Goal: Task Accomplishment & Management: Complete application form

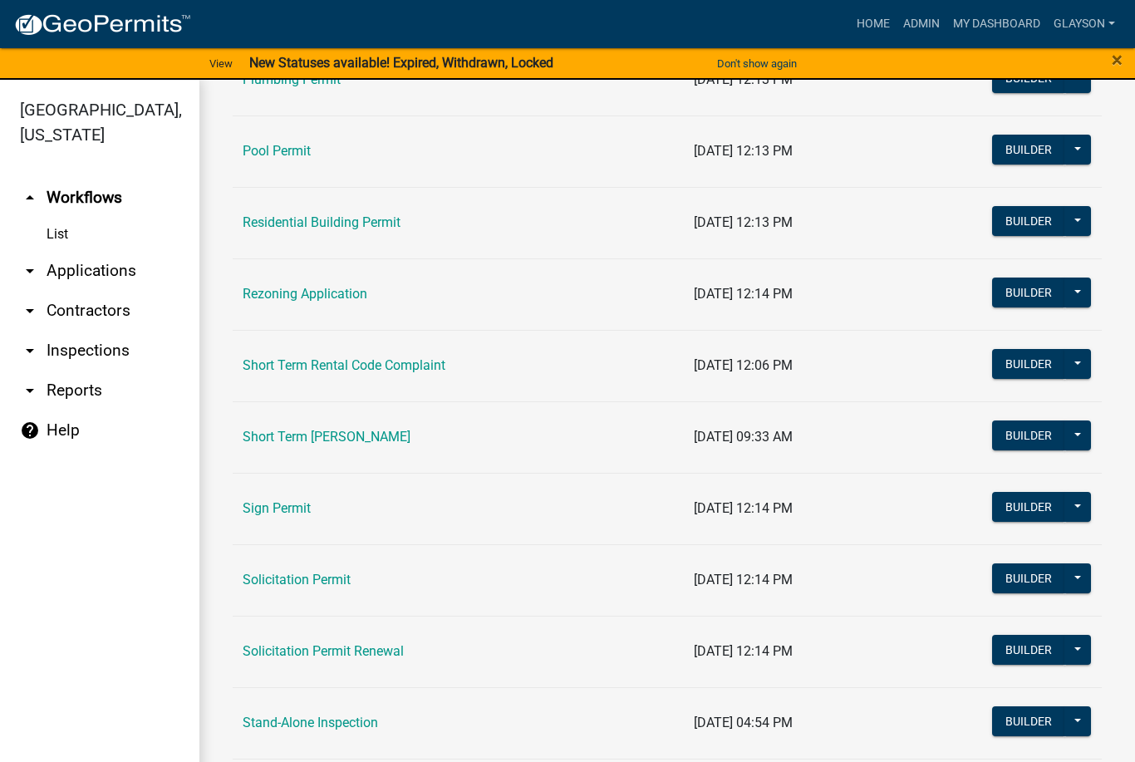
scroll to position [1920, 0]
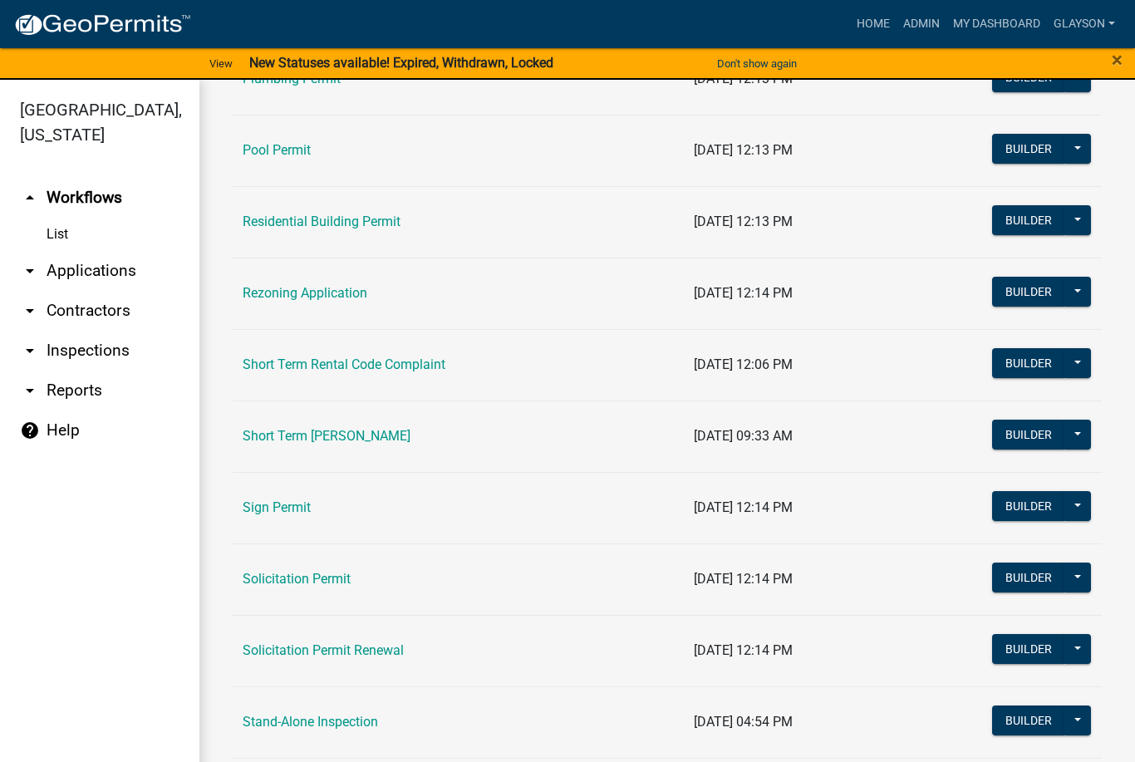
click at [337, 361] on link "Short Term Rental Code Complaint" at bounding box center [344, 365] width 203 height 16
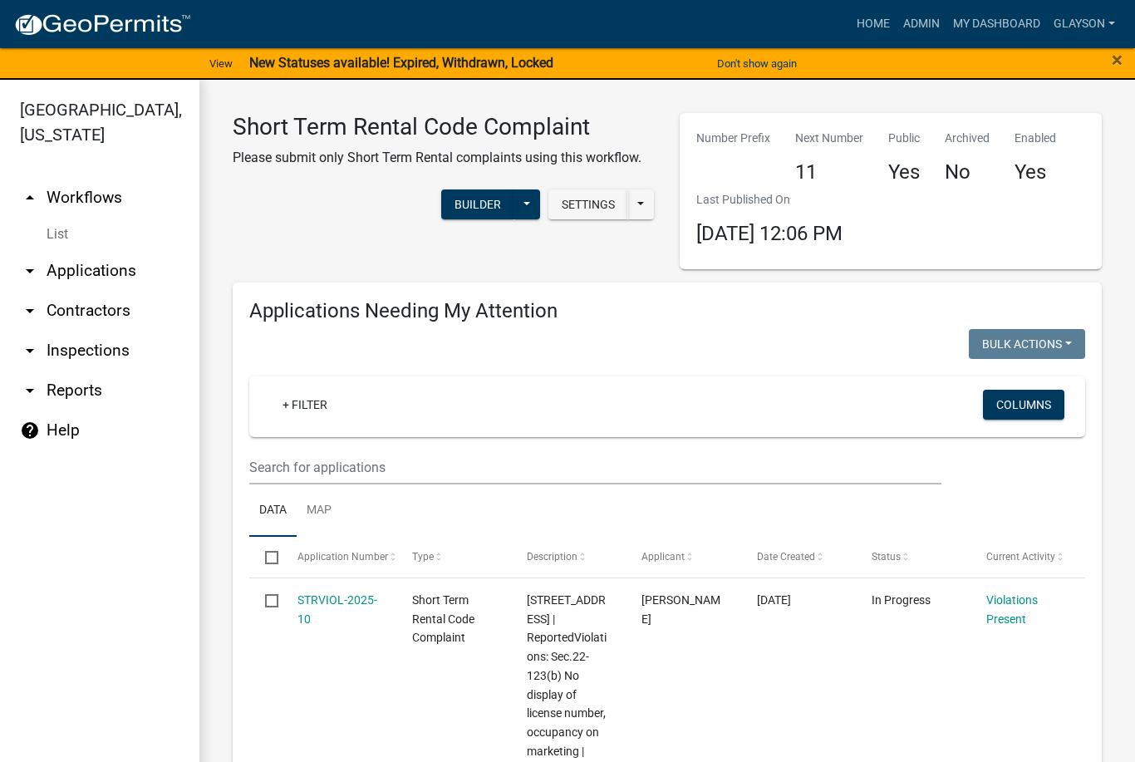
scroll to position [1, 0]
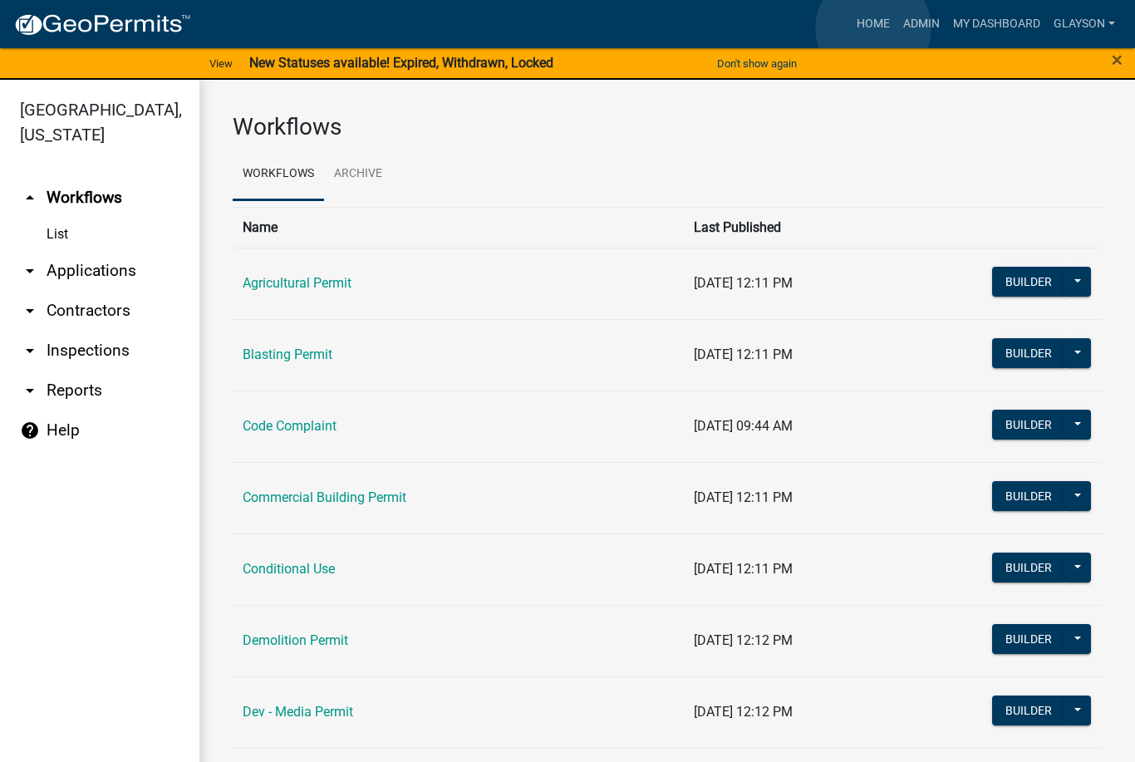
click at [874, 28] on link "Home" at bounding box center [873, 24] width 47 height 32
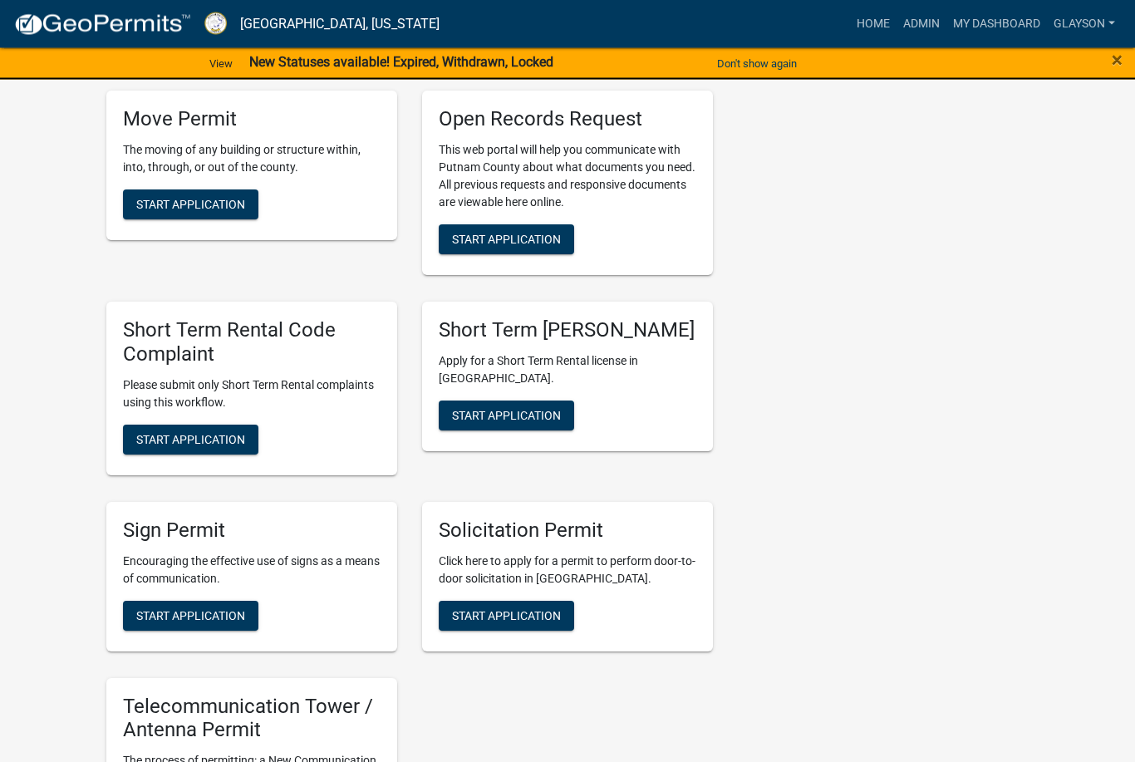
scroll to position [1538, 0]
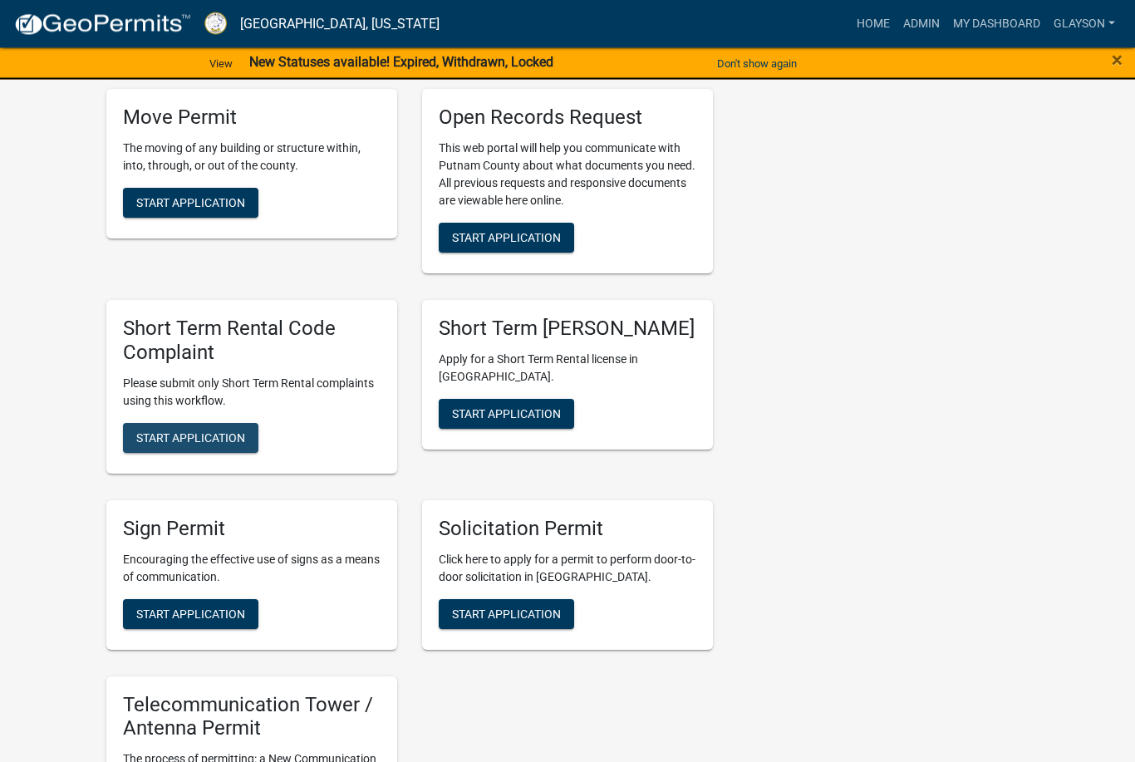
click at [192, 424] on button "Start Application" at bounding box center [190, 439] width 135 height 30
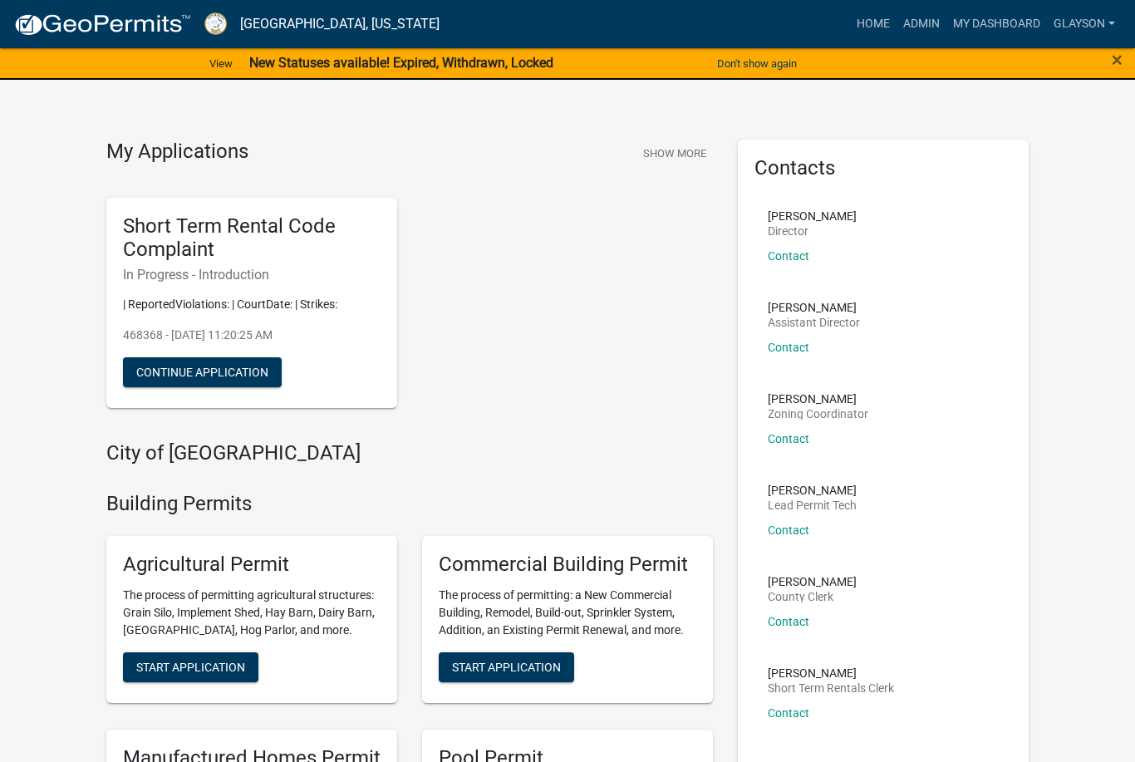
click at [888, 243] on li "[PERSON_NAME] Director Contact" at bounding box center [884, 242] width 258 height 91
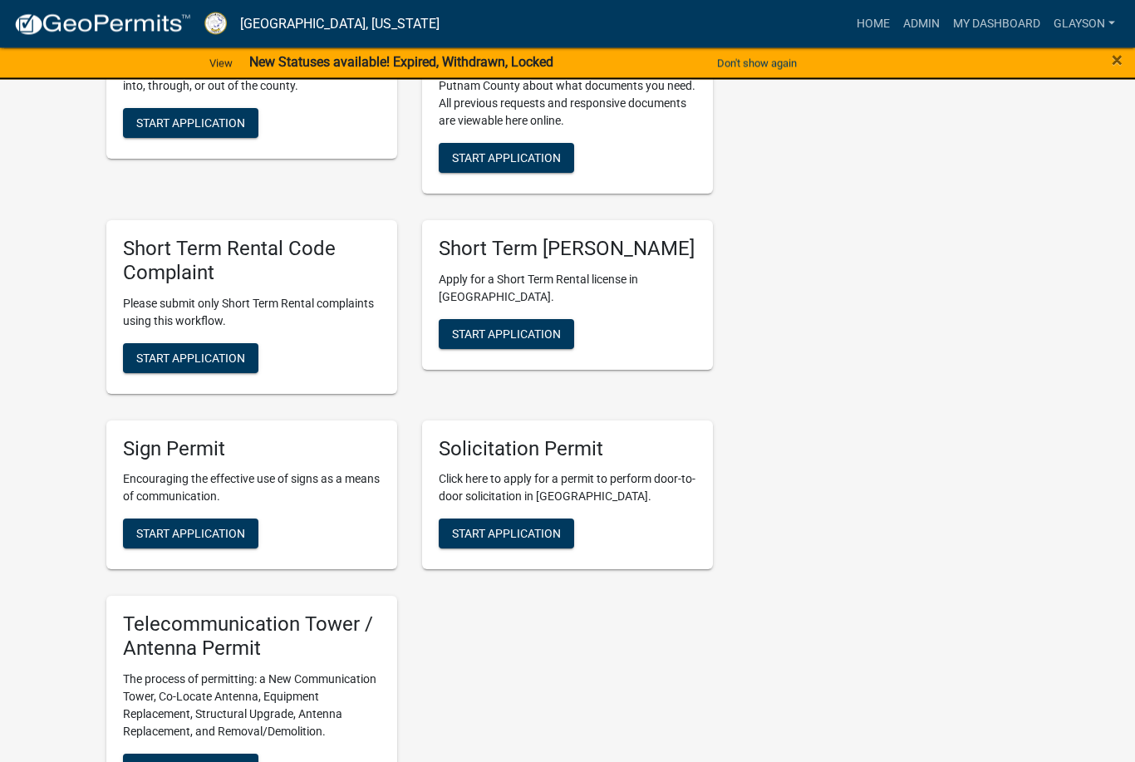
scroll to position [1823, 0]
click at [204, 351] on span "Start Application" at bounding box center [190, 357] width 109 height 13
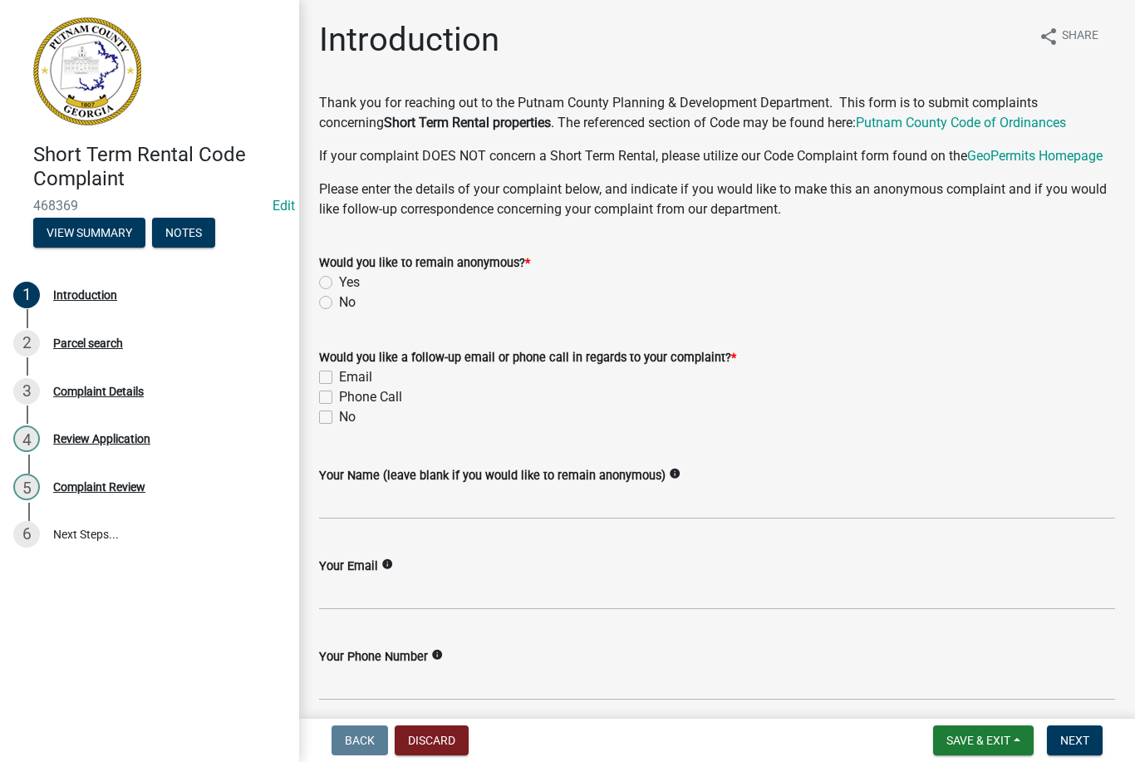
click at [339, 296] on label "No" at bounding box center [347, 303] width 17 height 20
click at [339, 296] on input "No" at bounding box center [344, 298] width 11 height 11
radio input "true"
click at [339, 371] on label "Email" at bounding box center [355, 377] width 33 height 20
click at [339, 371] on input "Email" at bounding box center [344, 372] width 11 height 11
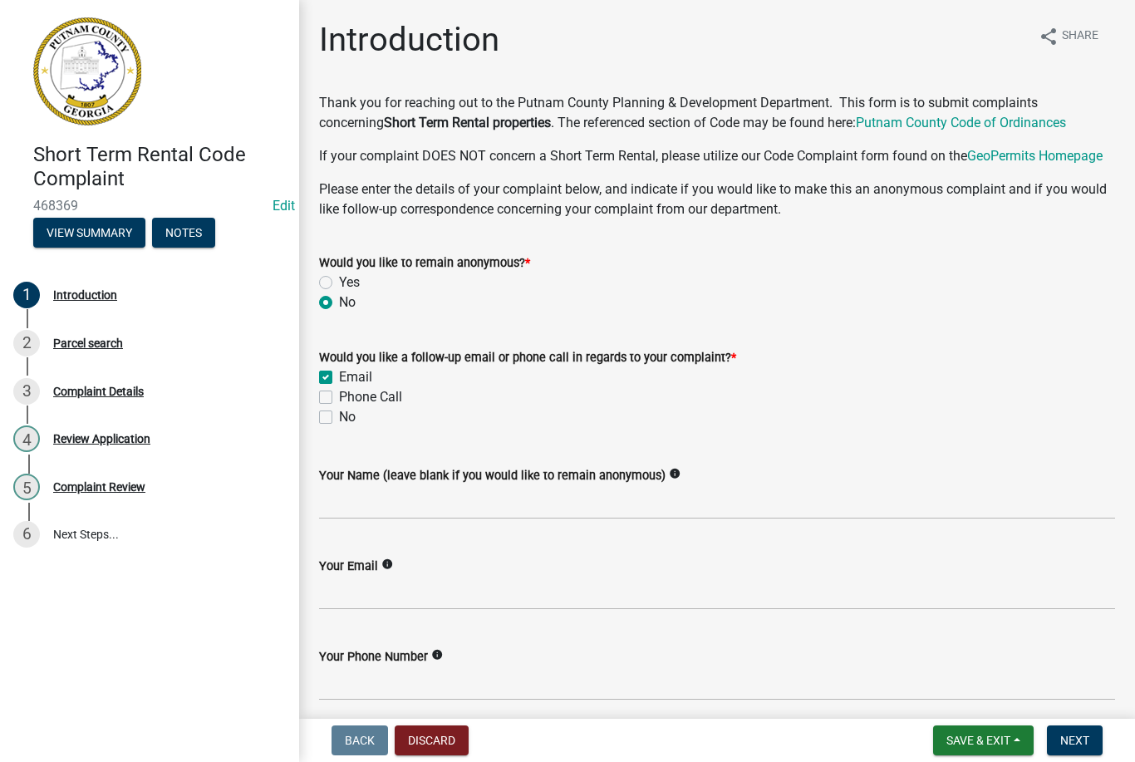
checkbox input "true"
checkbox input "false"
click at [400, 494] on input "Your Name (leave blank if you would like to remain anonymous)" at bounding box center [717, 502] width 796 height 34
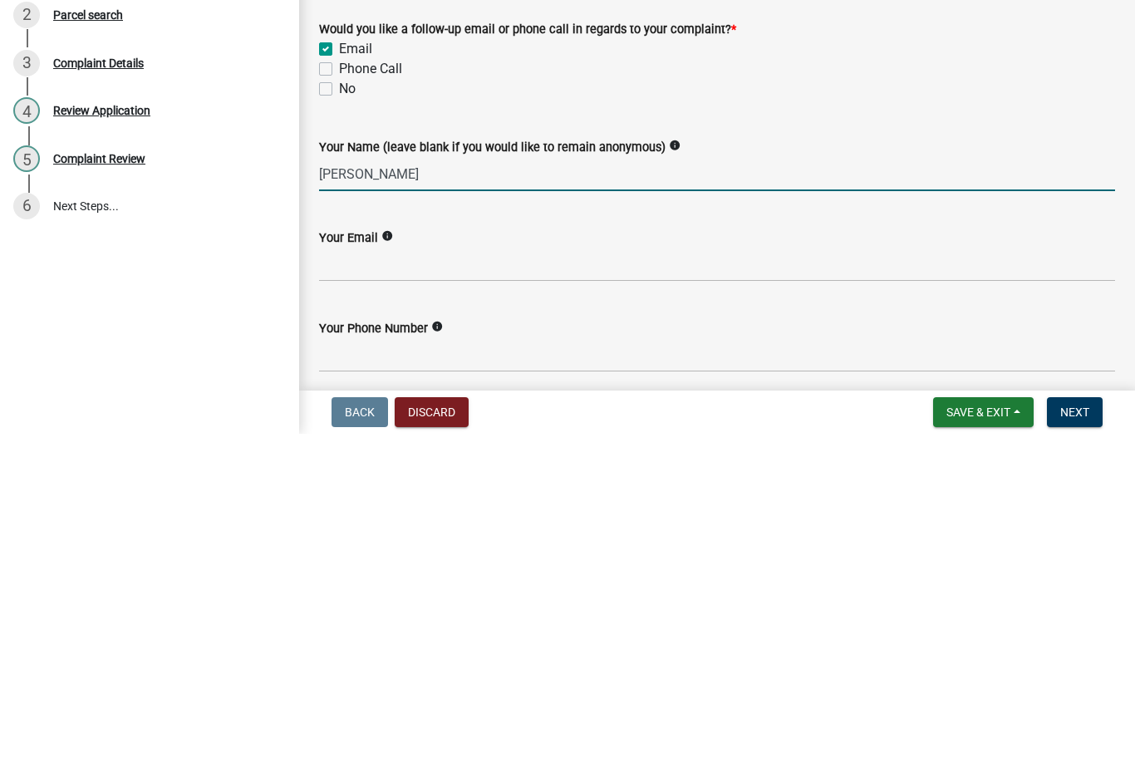
type input "[PERSON_NAME]"
click at [411, 576] on input "Your Email" at bounding box center [717, 593] width 796 height 34
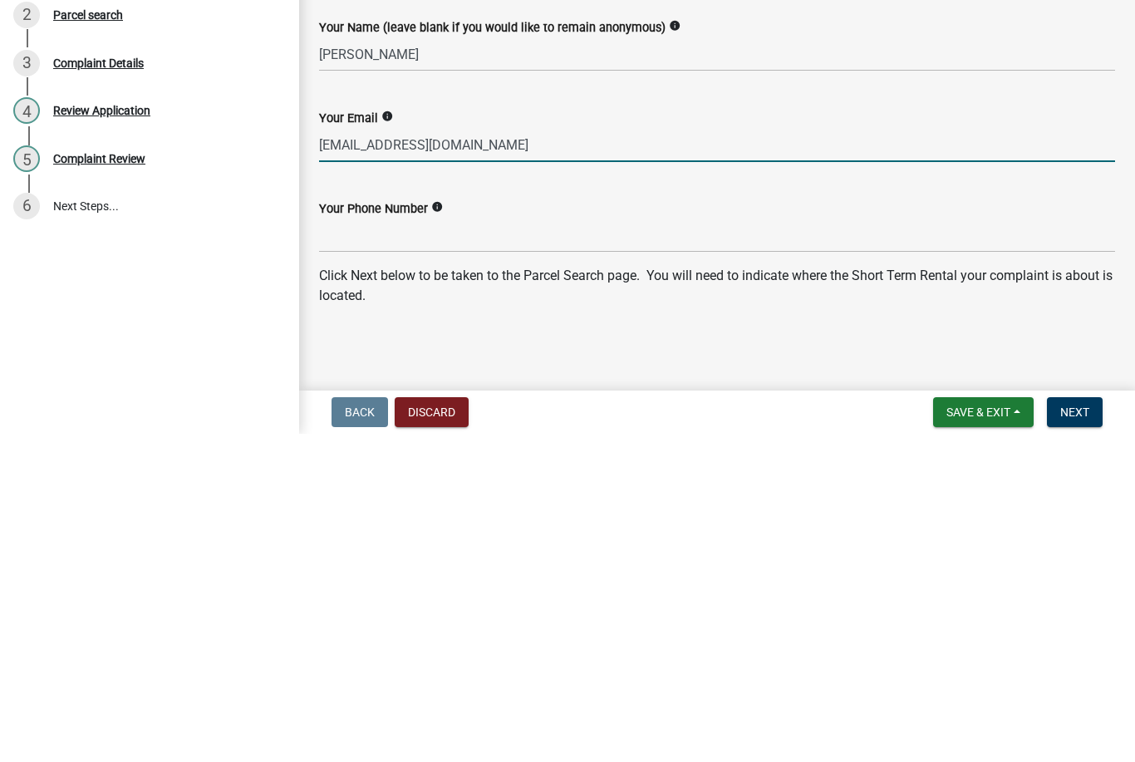
scroll to position [120, 0]
type input "[EMAIL_ADDRESS][DOMAIN_NAME]"
click at [353, 547] on input "Your Phone Number" at bounding box center [717, 564] width 796 height 34
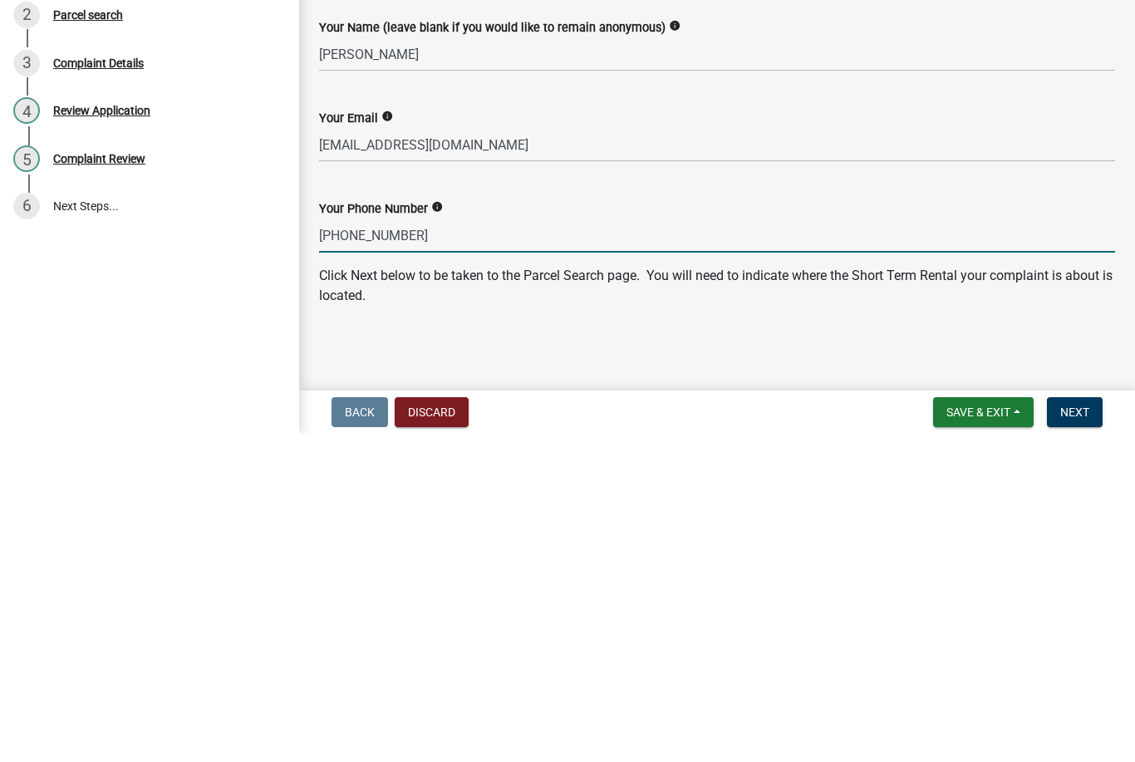
type input "[PHONE_NUMBER]"
click at [1079, 734] on span "Next" at bounding box center [1074, 740] width 29 height 13
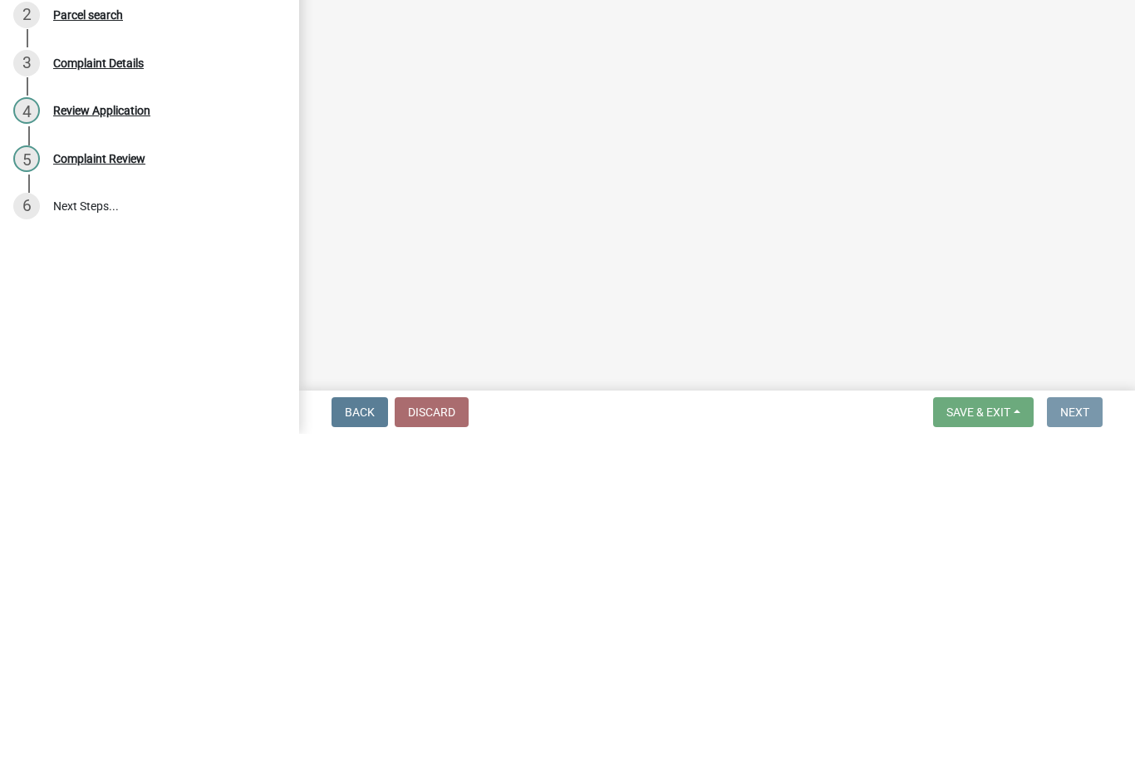
scroll to position [0, 0]
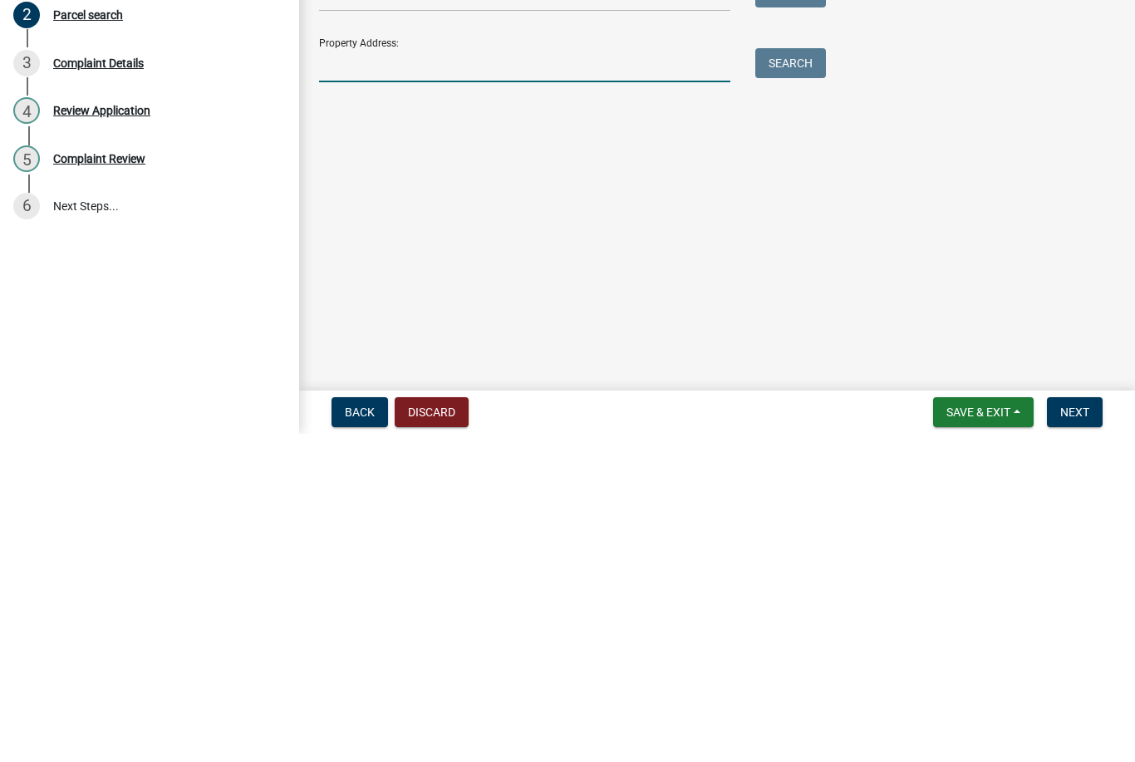
click at [378, 398] on input "Property Address:" at bounding box center [524, 393] width 411 height 34
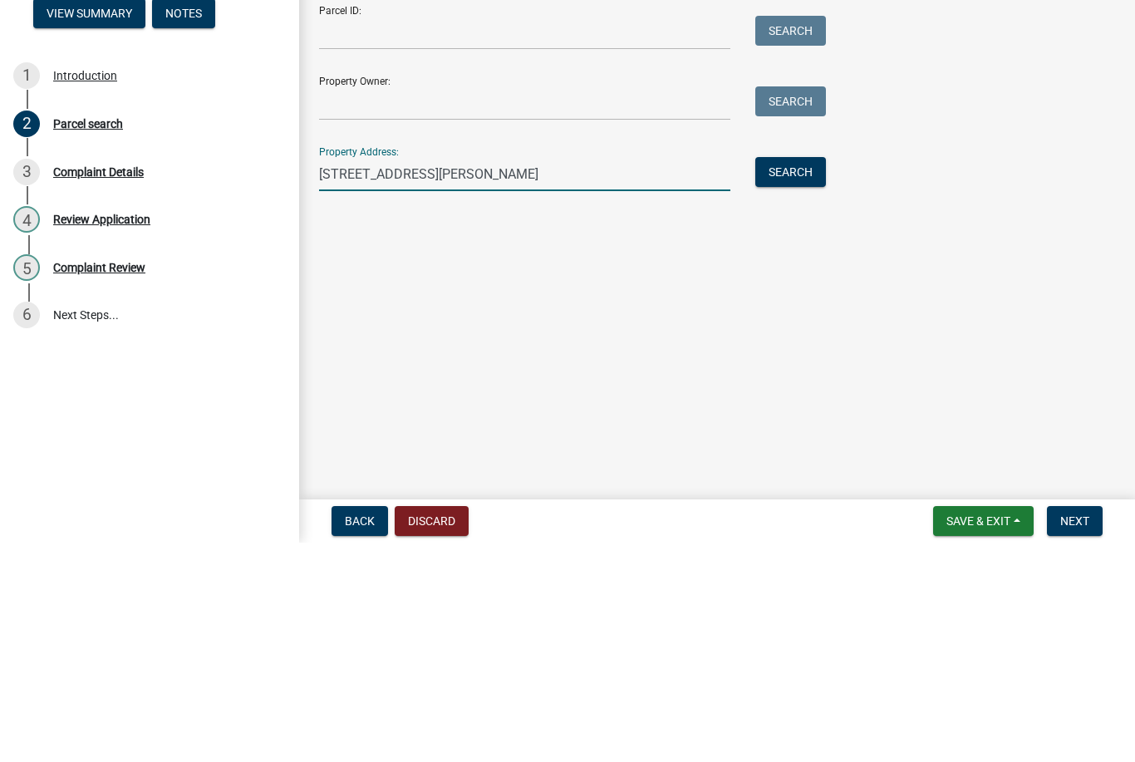
type input "[STREET_ADDRESS][PERSON_NAME]"
click at [784, 376] on button "Search" at bounding box center [790, 391] width 71 height 30
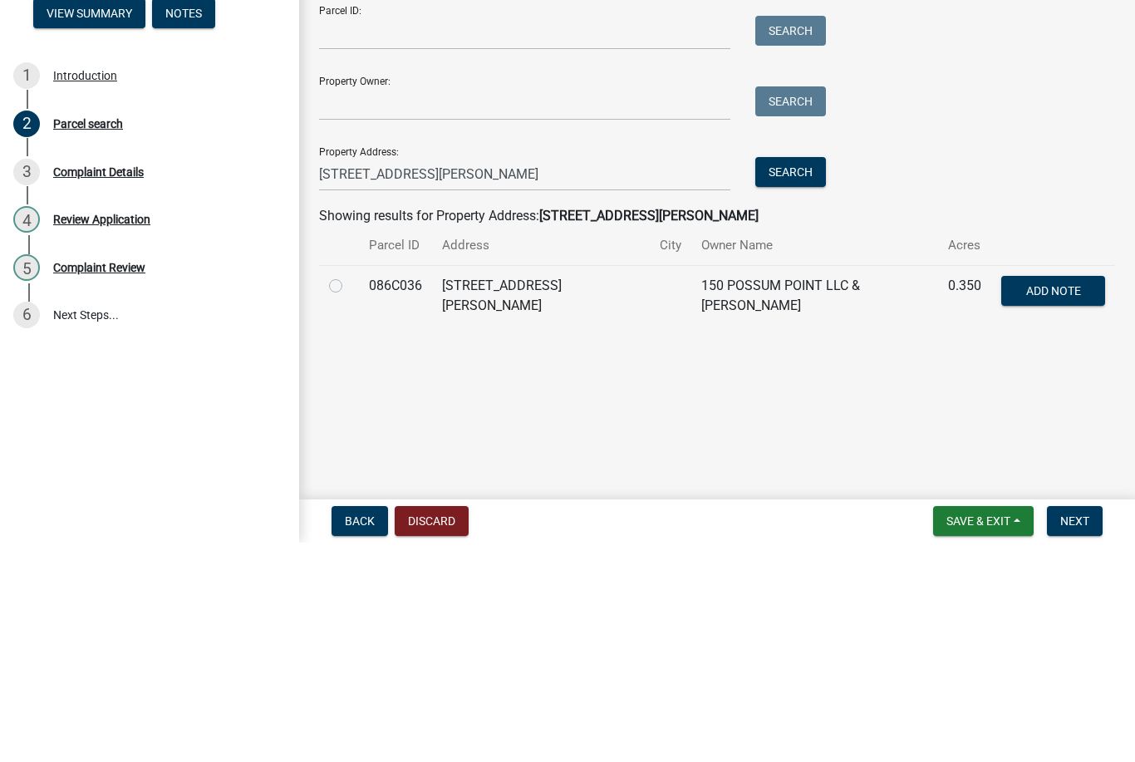
click at [339, 719] on nav "Back Discard Save & Exit Save Save & Exit Next" at bounding box center [717, 740] width 836 height 43
click at [335, 726] on button "Back" at bounding box center [360, 741] width 57 height 30
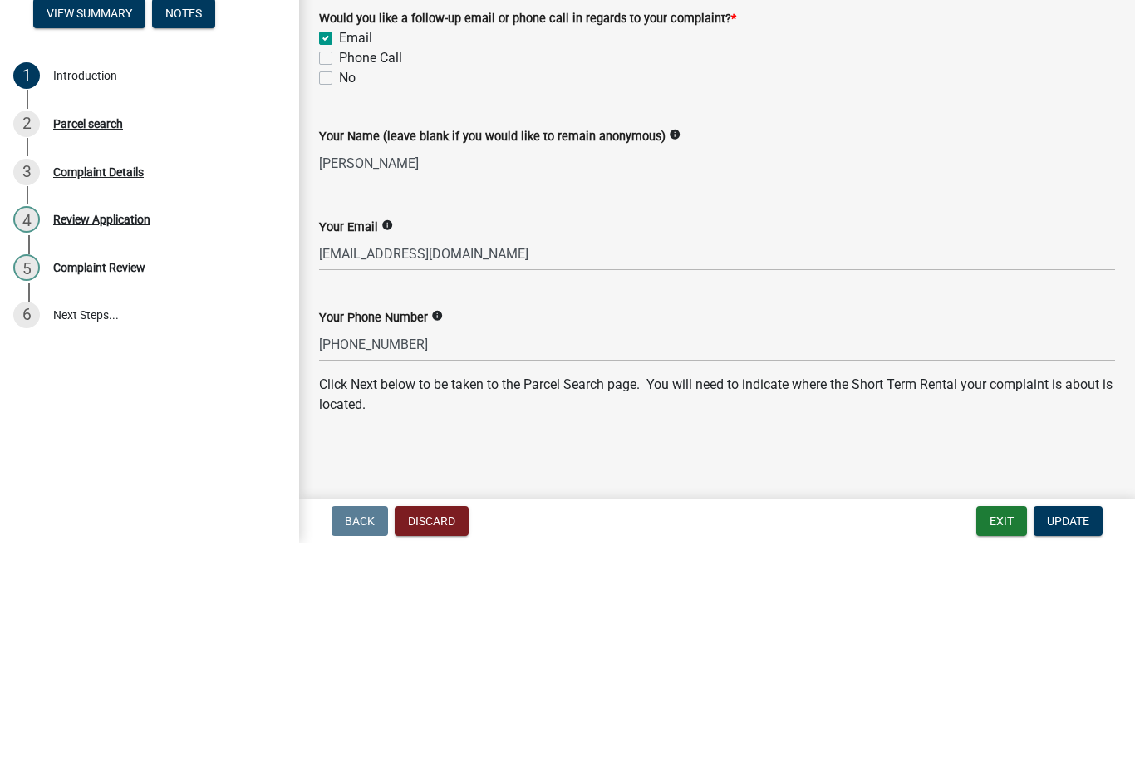
scroll to position [120, 0]
click at [1075, 736] on span "Update" at bounding box center [1068, 740] width 42 height 13
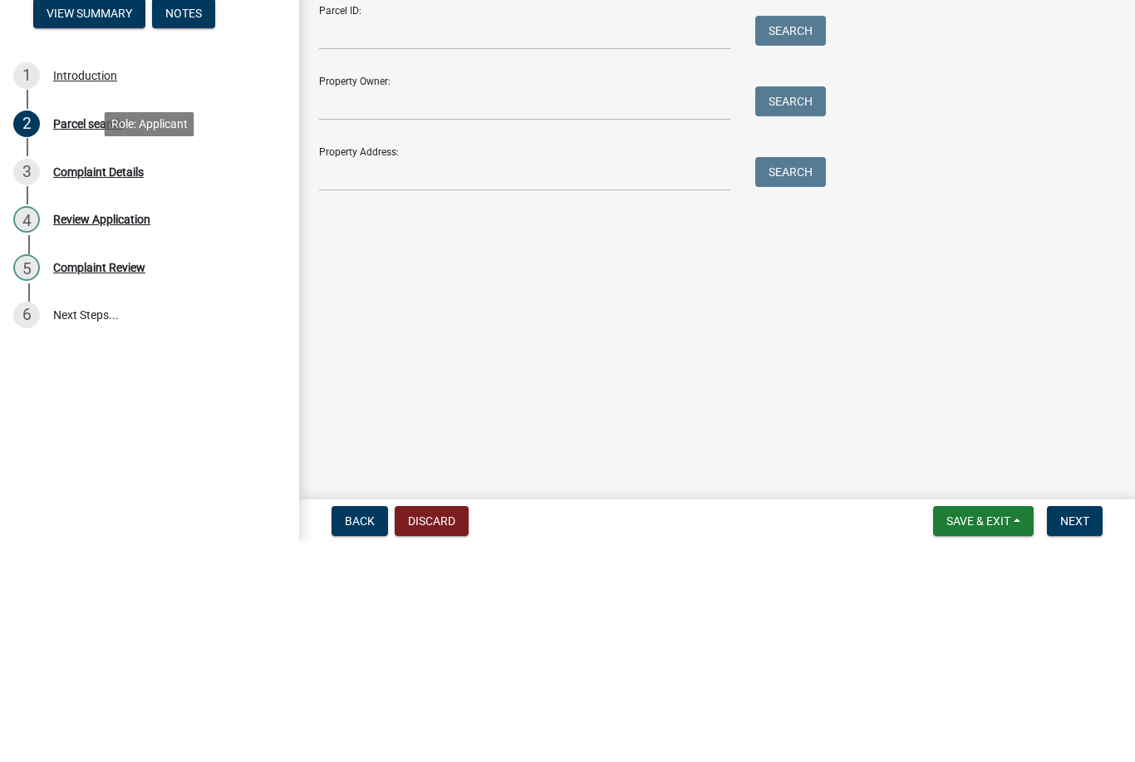
click at [109, 389] on div "Complaint Details" at bounding box center [98, 392] width 91 height 12
click at [69, 378] on div "3 Complaint Details" at bounding box center [142, 391] width 259 height 27
click at [1078, 736] on span "Next" at bounding box center [1074, 740] width 29 height 13
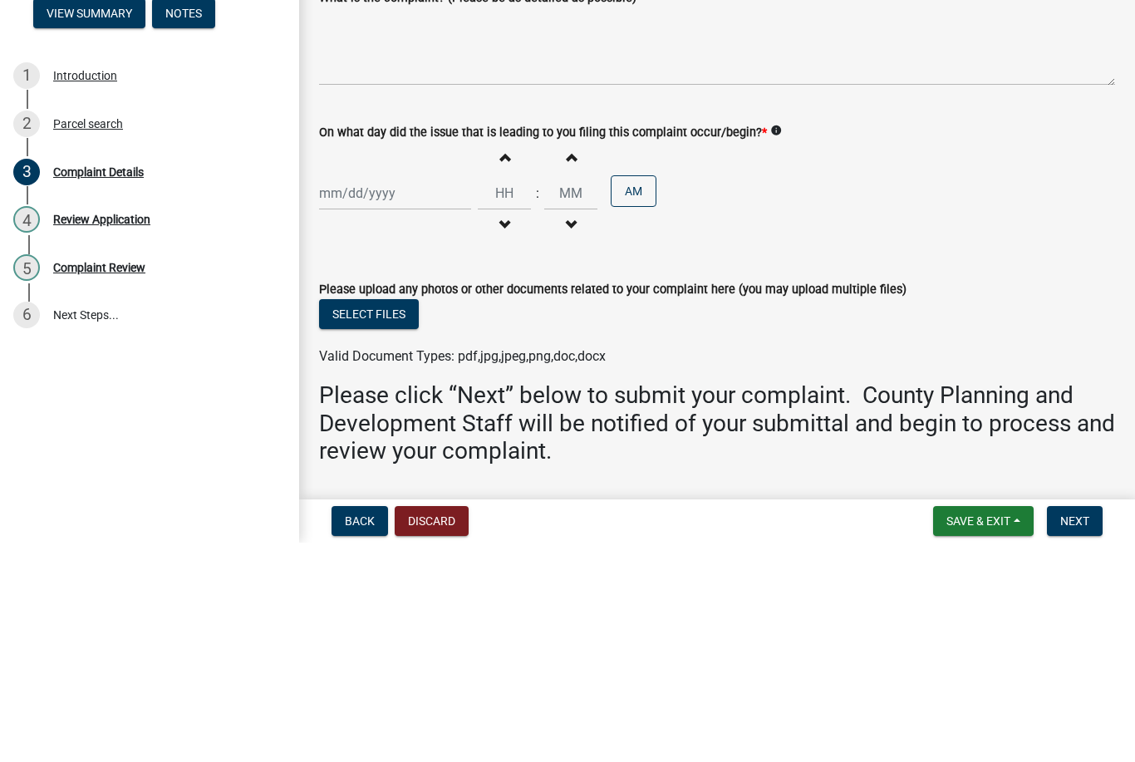
click at [431, 158] on input "Property Address *" at bounding box center [717, 153] width 796 height 34
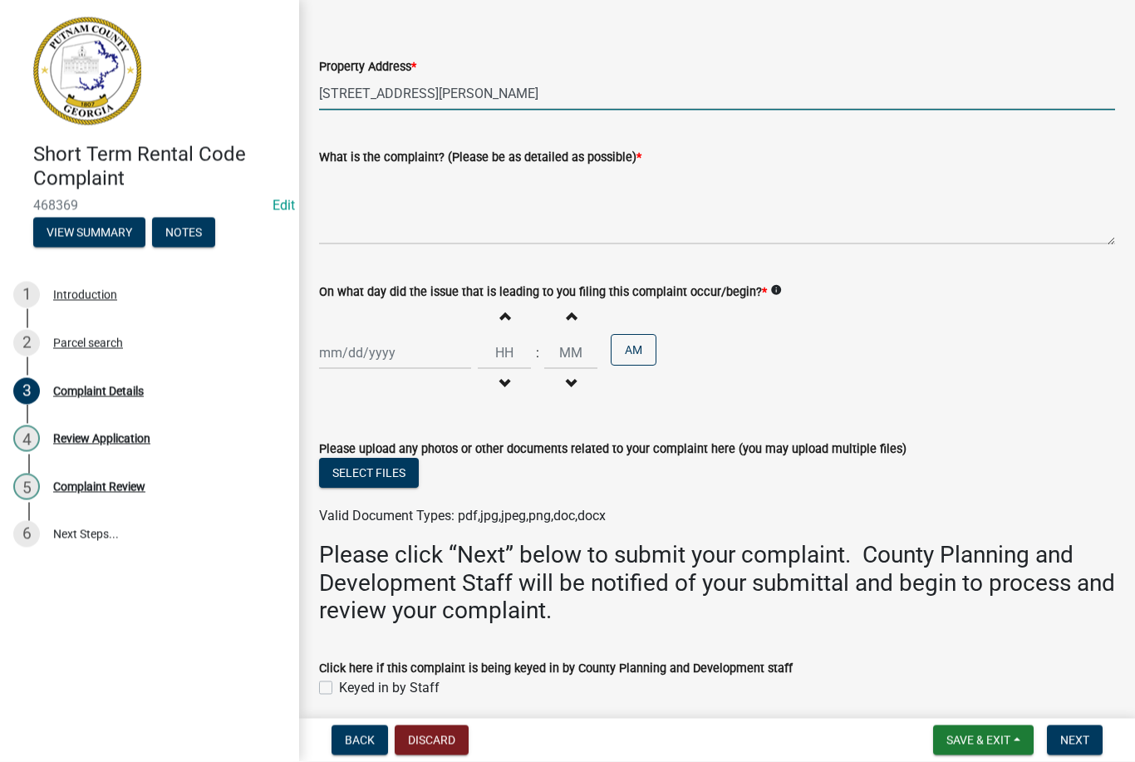
scroll to position [62, 0]
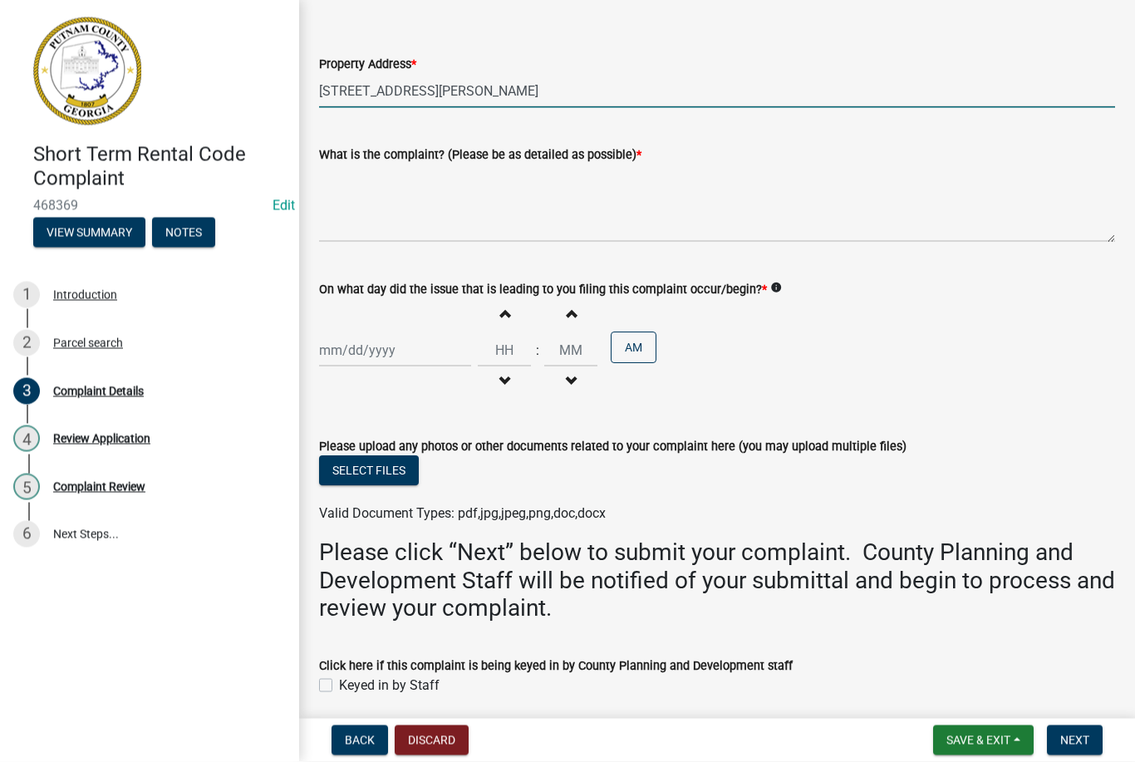
type input "[STREET_ADDRESS][PERSON_NAME]"
click at [360, 223] on textarea "What is the complaint? (Please be as detailed as possible) *" at bounding box center [717, 204] width 796 height 78
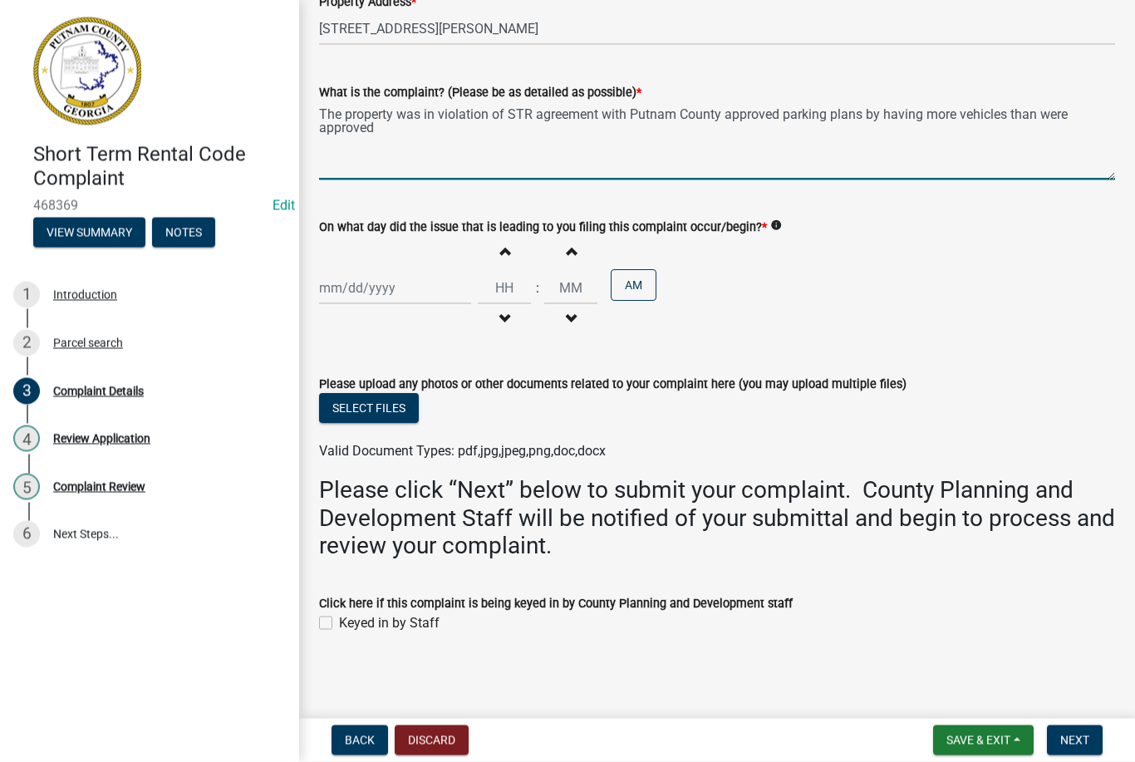
scroll to position [124, 0]
type textarea "The property was in violation of STR agreement with Putnam County approved park…"
click at [351, 287] on div at bounding box center [395, 289] width 152 height 34
select select "8"
select select "2025"
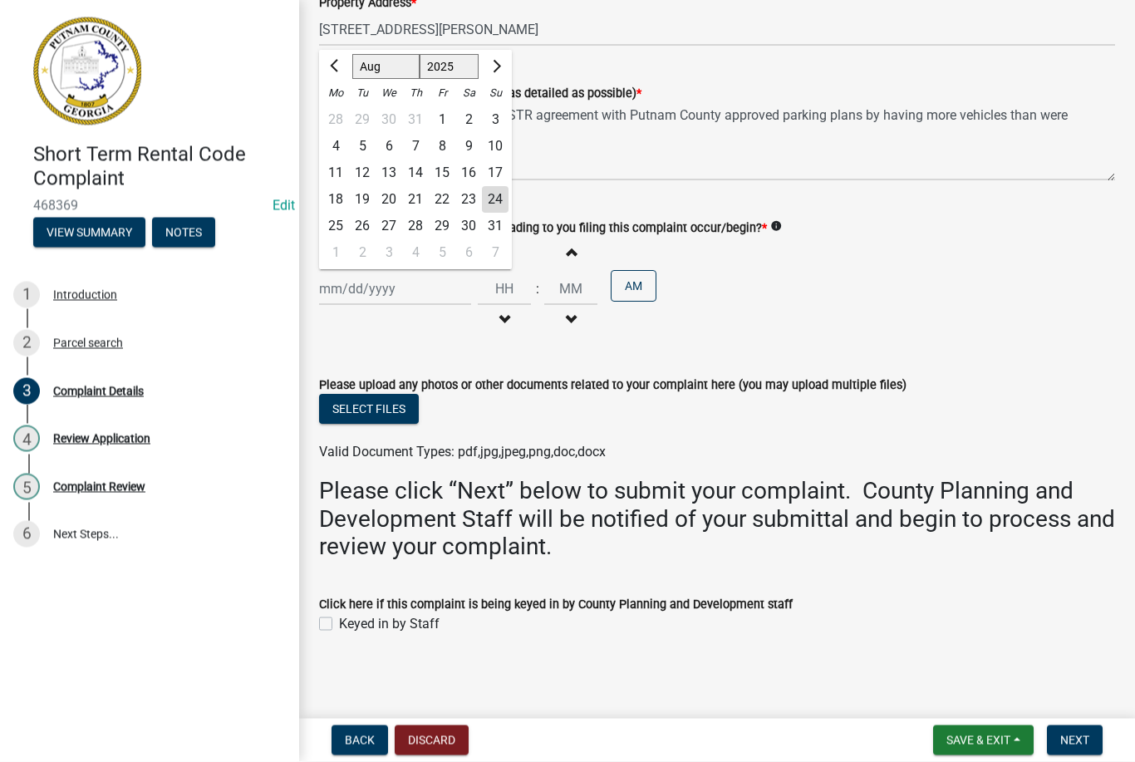
click at [343, 61] on button "Previous month" at bounding box center [336, 67] width 20 height 27
select select "7"
click at [473, 172] on div "19" at bounding box center [468, 173] width 27 height 27
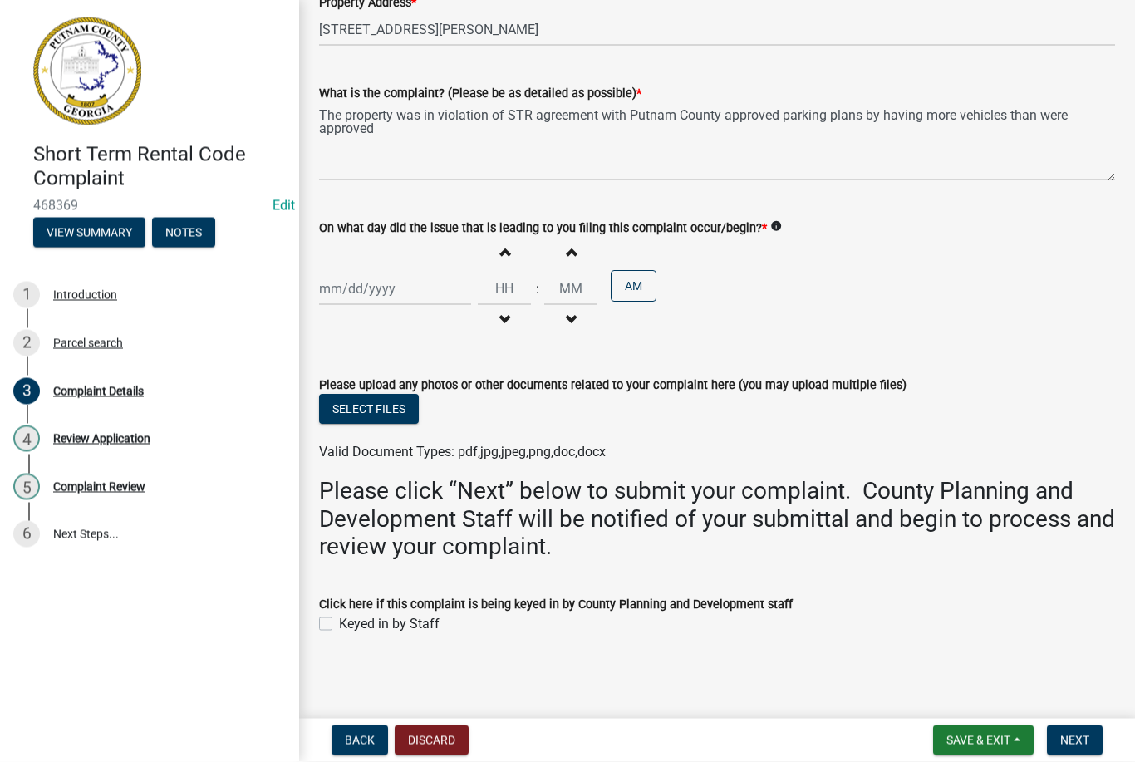
type input "[DATE]"
click at [360, 283] on div "[DATE]" at bounding box center [395, 289] width 152 height 34
select select "7"
select select "2025"
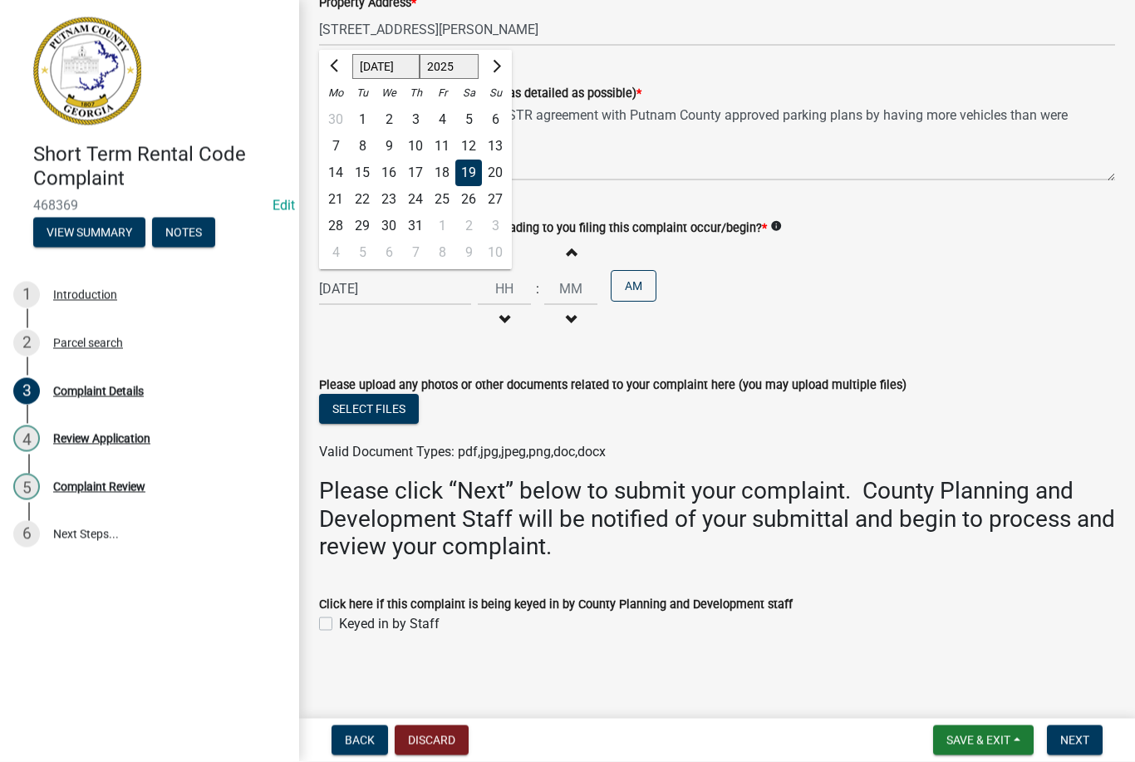
click at [487, 306] on button "Decrement hours" at bounding box center [504, 321] width 35 height 30
type input "11"
type input "00"
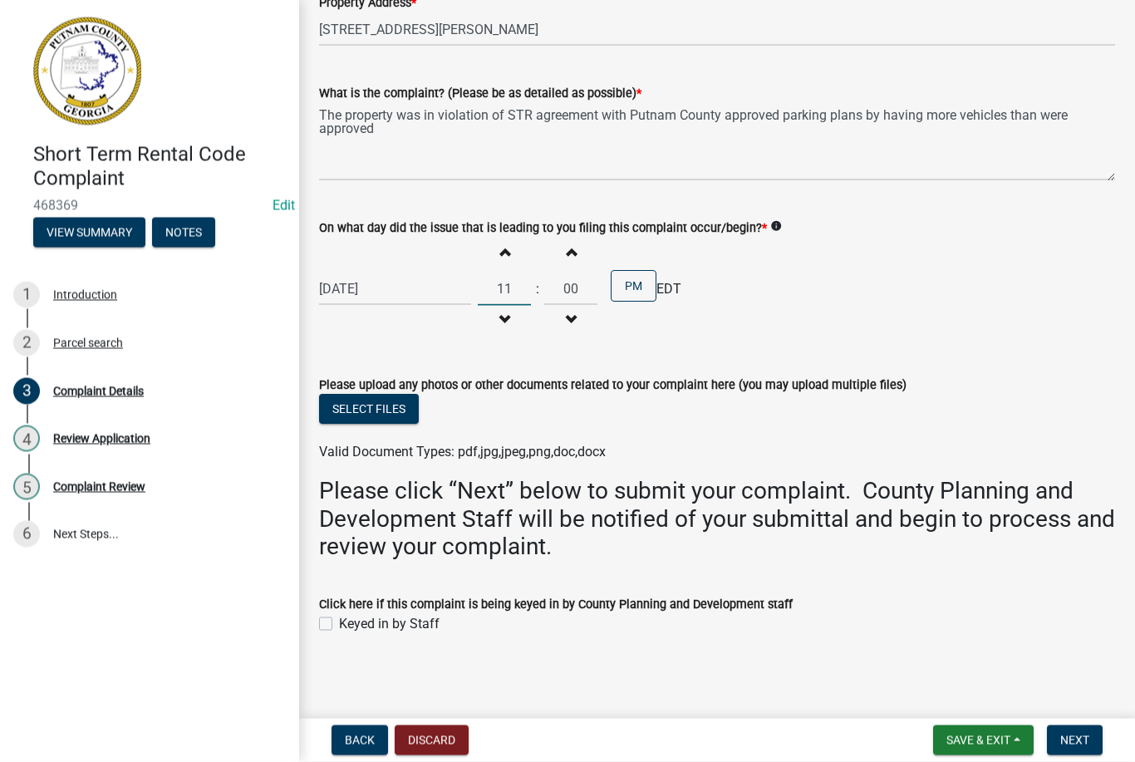
click at [488, 284] on input "11" at bounding box center [504, 289] width 53 height 34
click at [496, 287] on input "11" at bounding box center [504, 289] width 53 height 34
type input "1"
type input "03"
click at [560, 276] on input "00" at bounding box center [570, 289] width 53 height 34
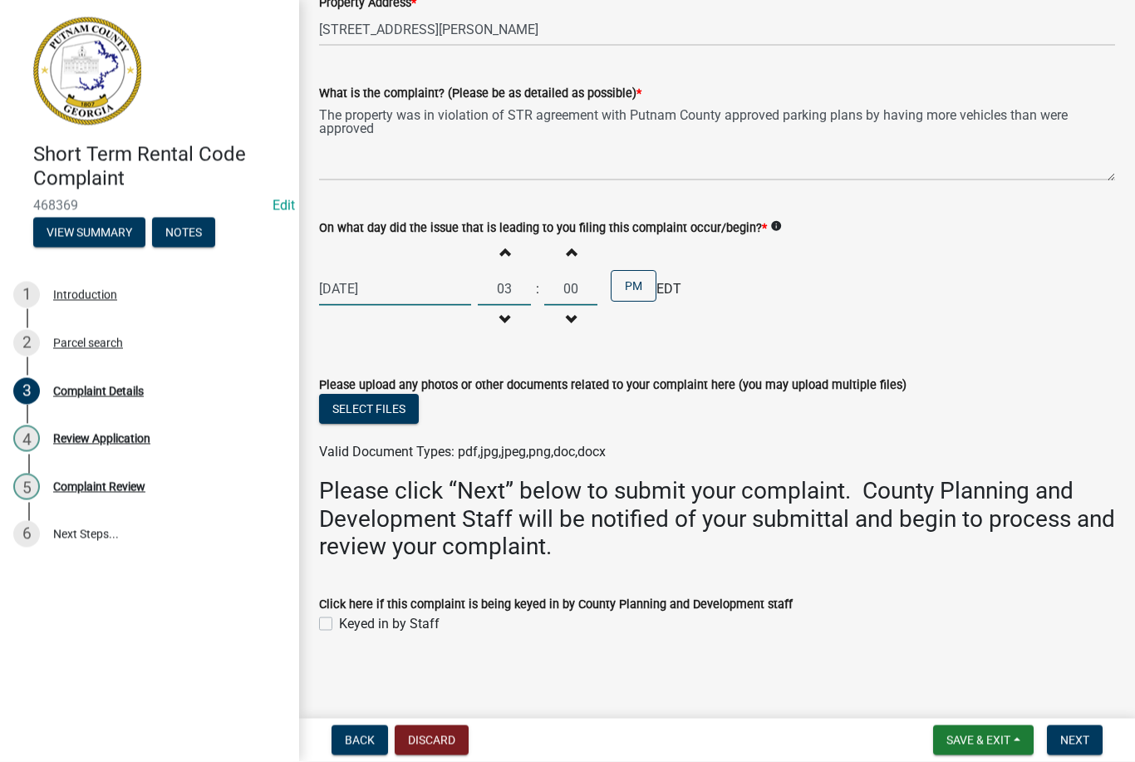
click at [565, 281] on input "00" at bounding box center [570, 289] width 53 height 34
type input "0"
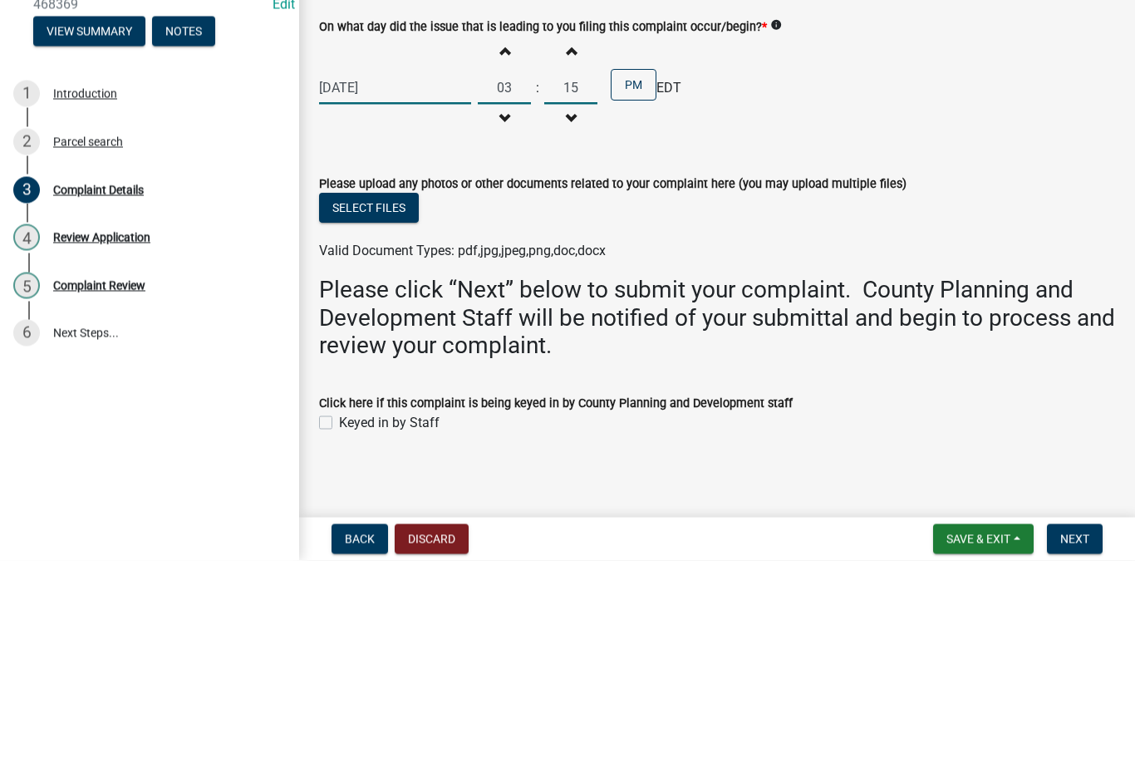
type input "15"
click at [626, 271] on button "PM" at bounding box center [634, 287] width 46 height 32
click at [622, 285] on button "AM" at bounding box center [634, 287] width 46 height 32
click at [976, 737] on span "Save & Exit" at bounding box center [979, 740] width 64 height 13
click at [965, 696] on button "Save & Exit" at bounding box center [967, 697] width 133 height 40
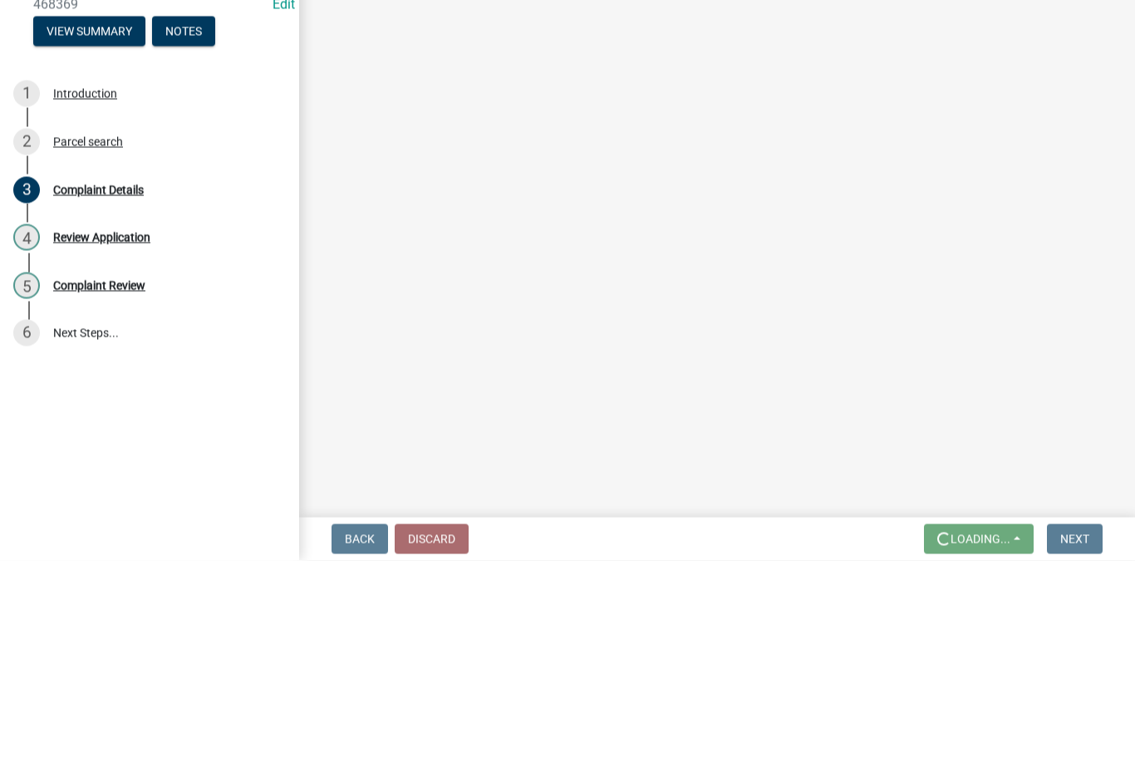
scroll to position [0, 0]
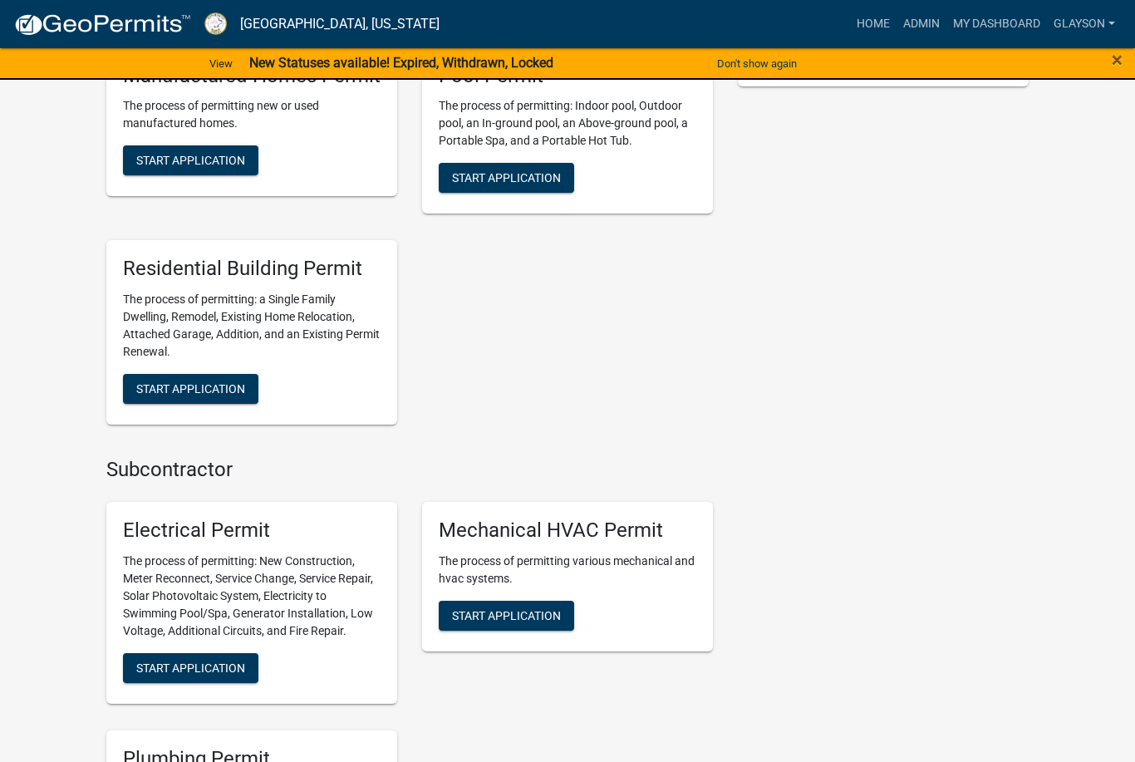
scroll to position [681, 0]
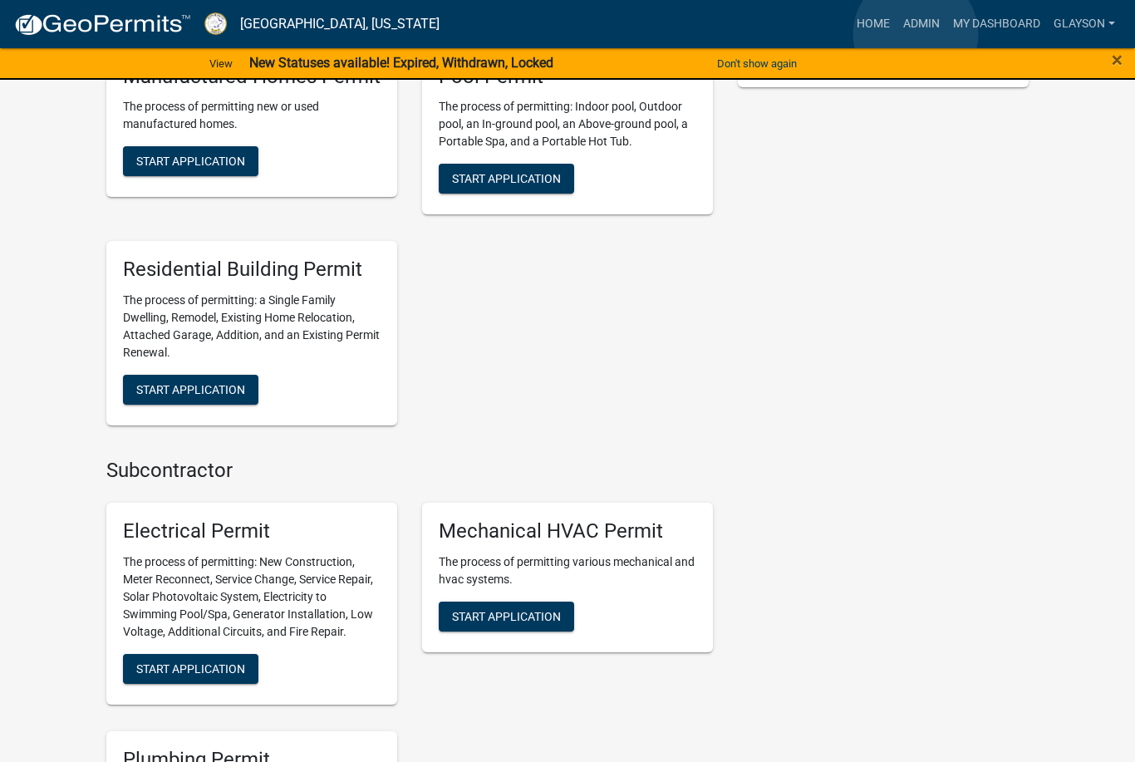
click at [917, 35] on link "Admin" at bounding box center [922, 24] width 50 height 32
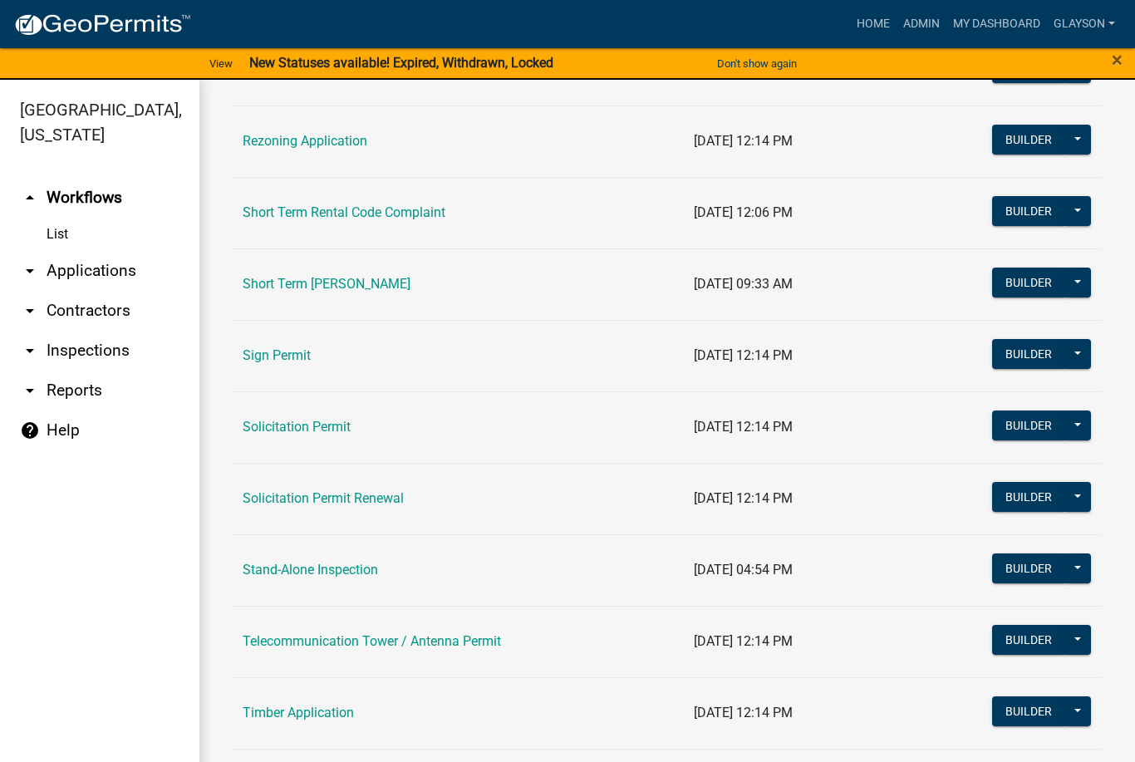
scroll to position [2075, 0]
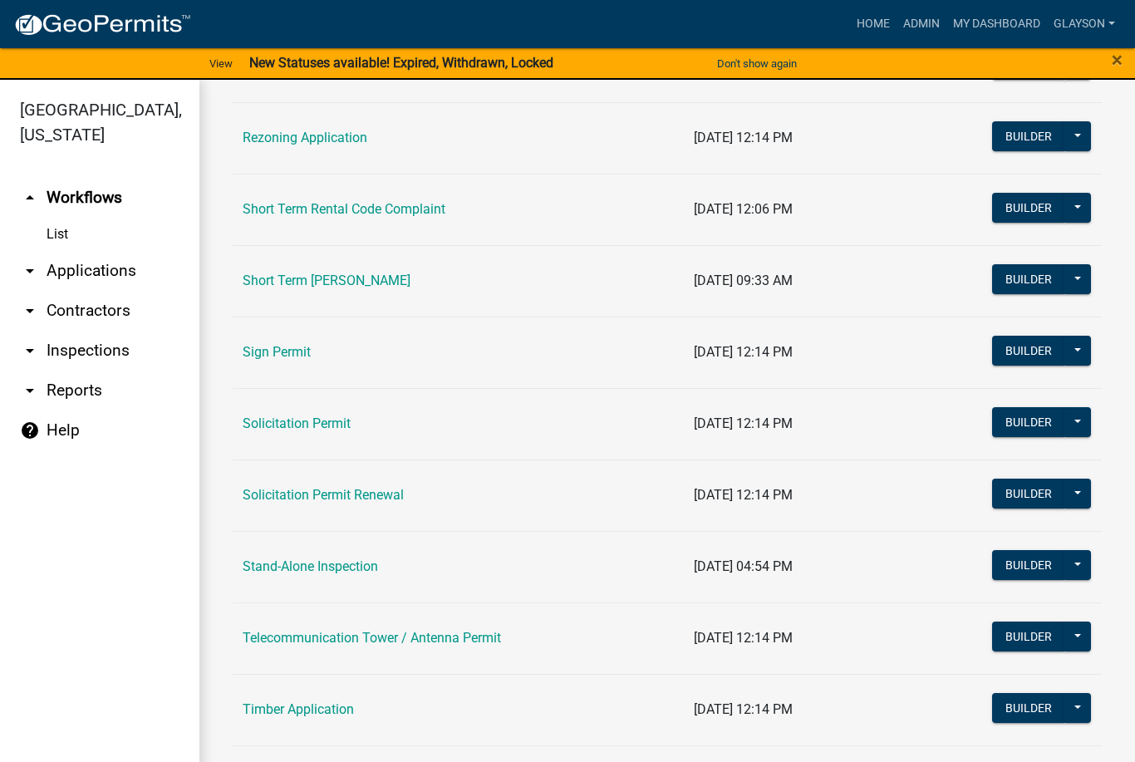
click at [344, 205] on link "Short Term Rental Code Complaint" at bounding box center [344, 209] width 203 height 16
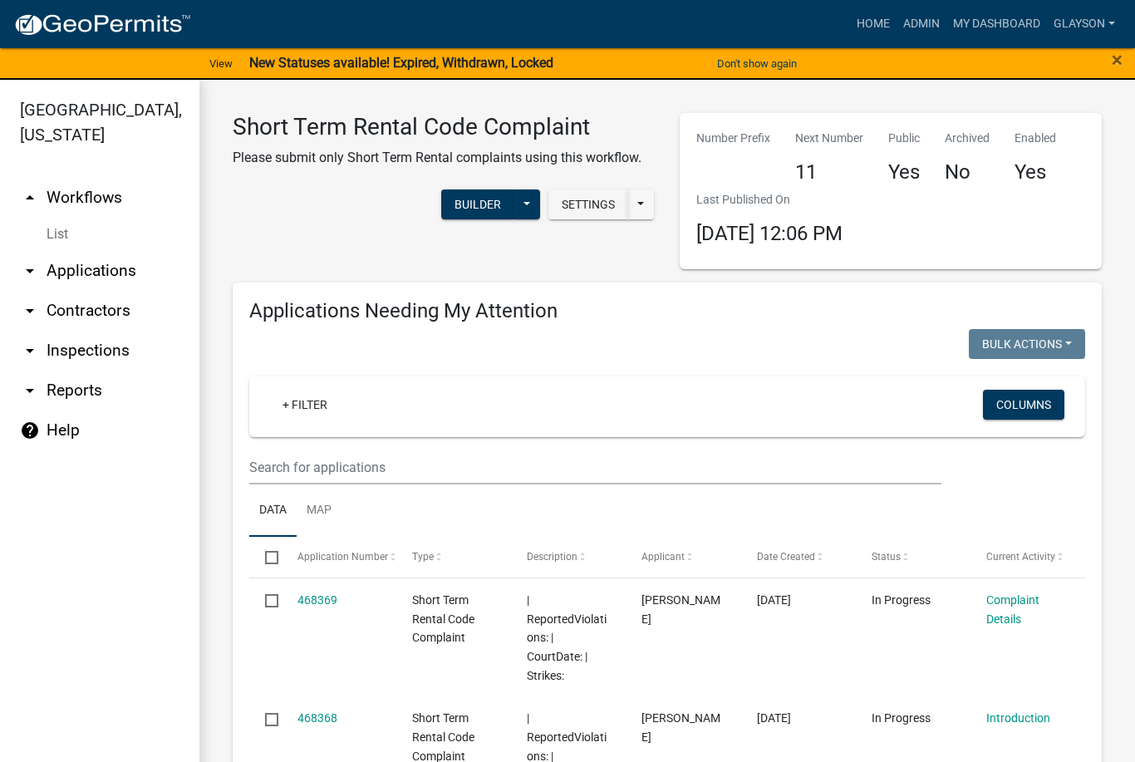
click at [1016, 617] on link "Complaint Details" at bounding box center [1013, 609] width 53 height 32
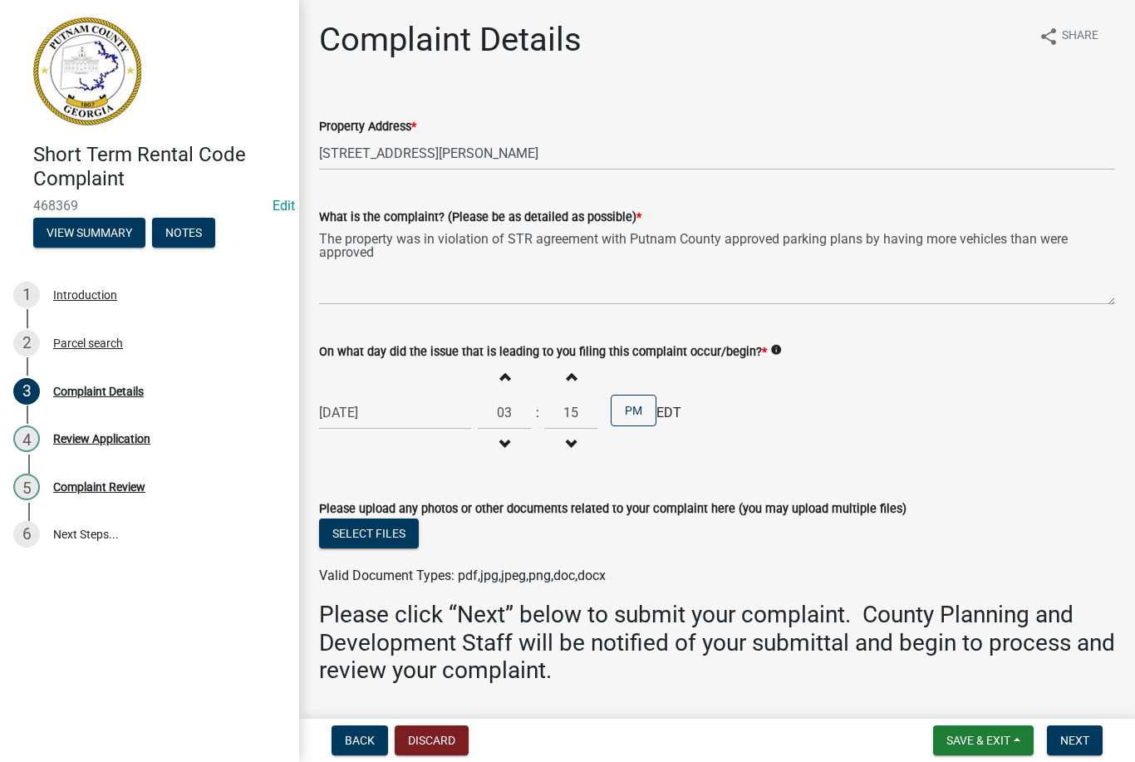
click at [373, 526] on button "Select files" at bounding box center [369, 534] width 100 height 30
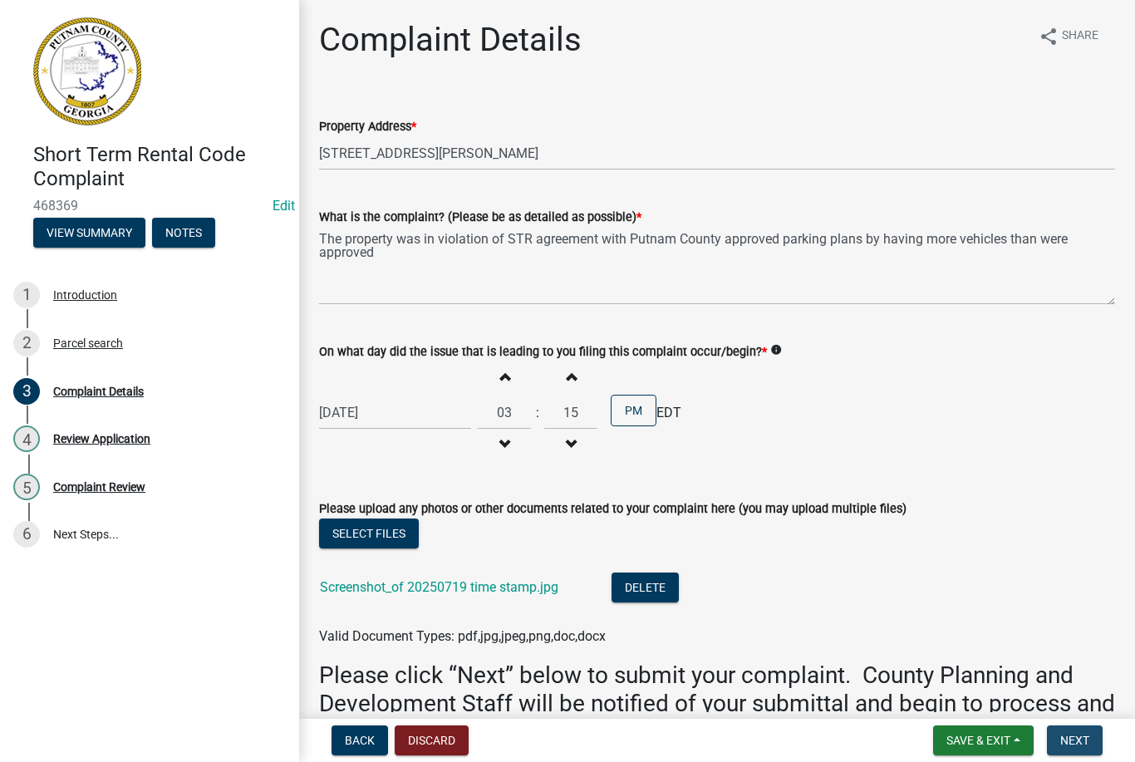
click at [1083, 745] on span "Next" at bounding box center [1074, 740] width 29 height 13
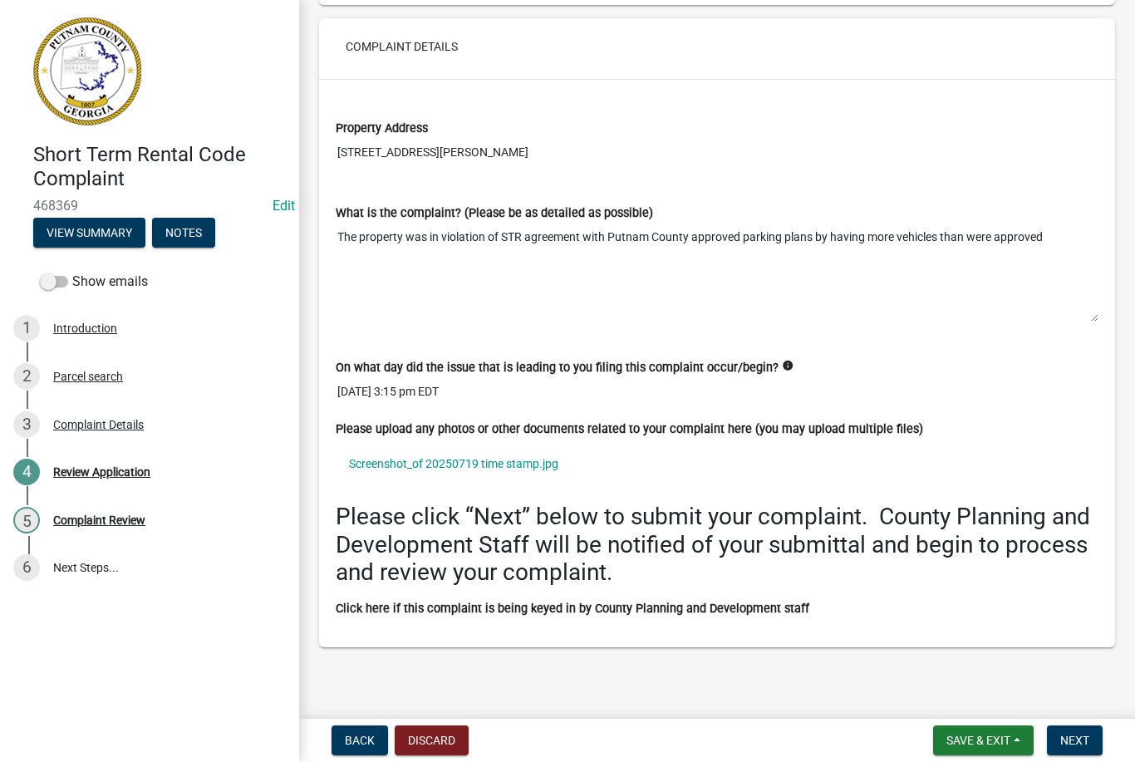
scroll to position [770, 0]
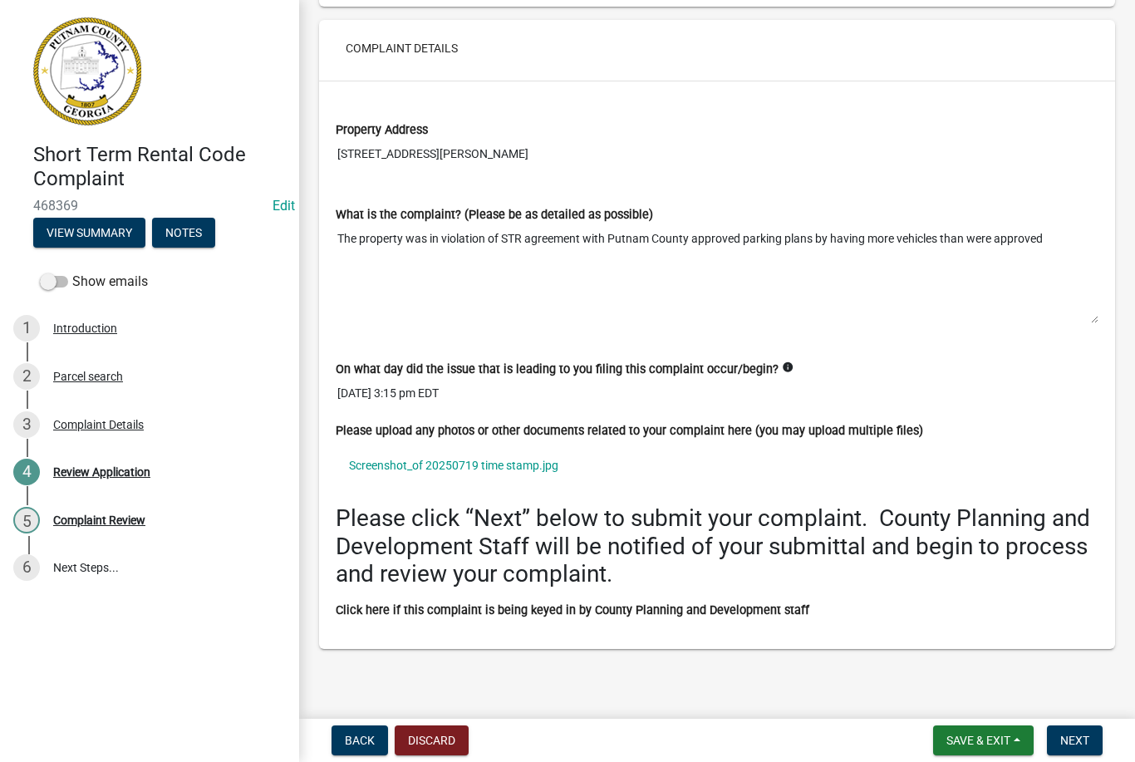
click at [1076, 737] on span "Next" at bounding box center [1074, 740] width 29 height 13
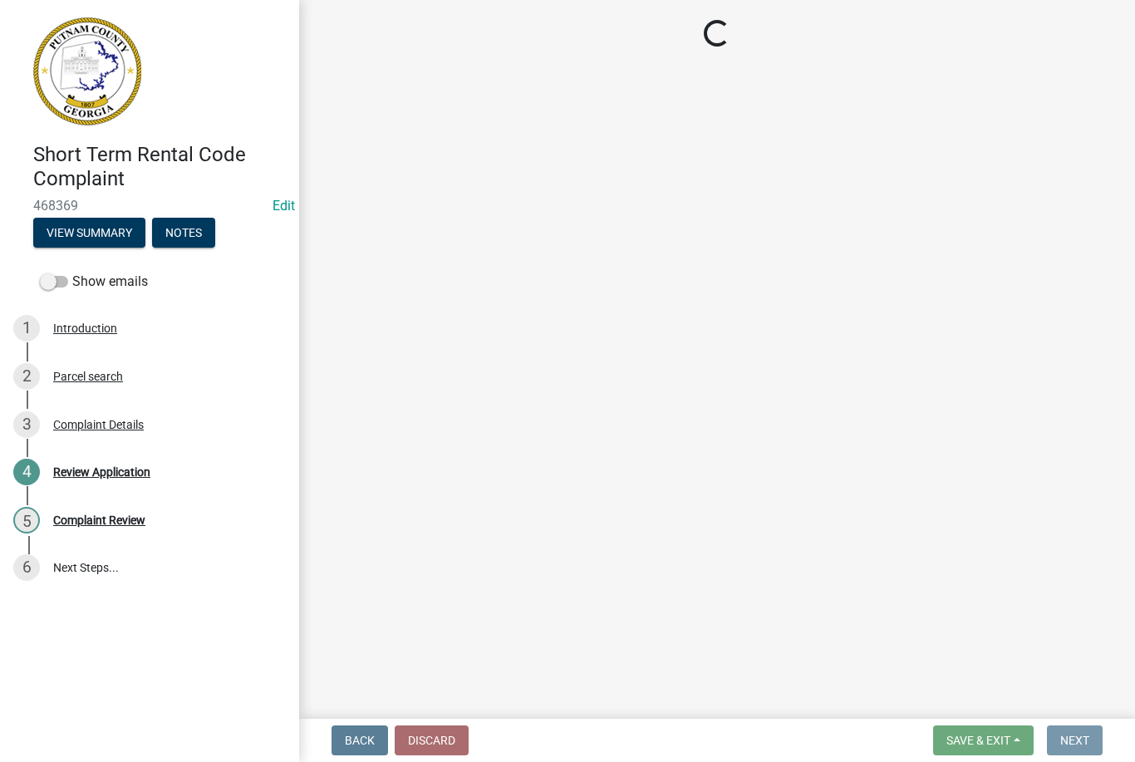
scroll to position [0, 0]
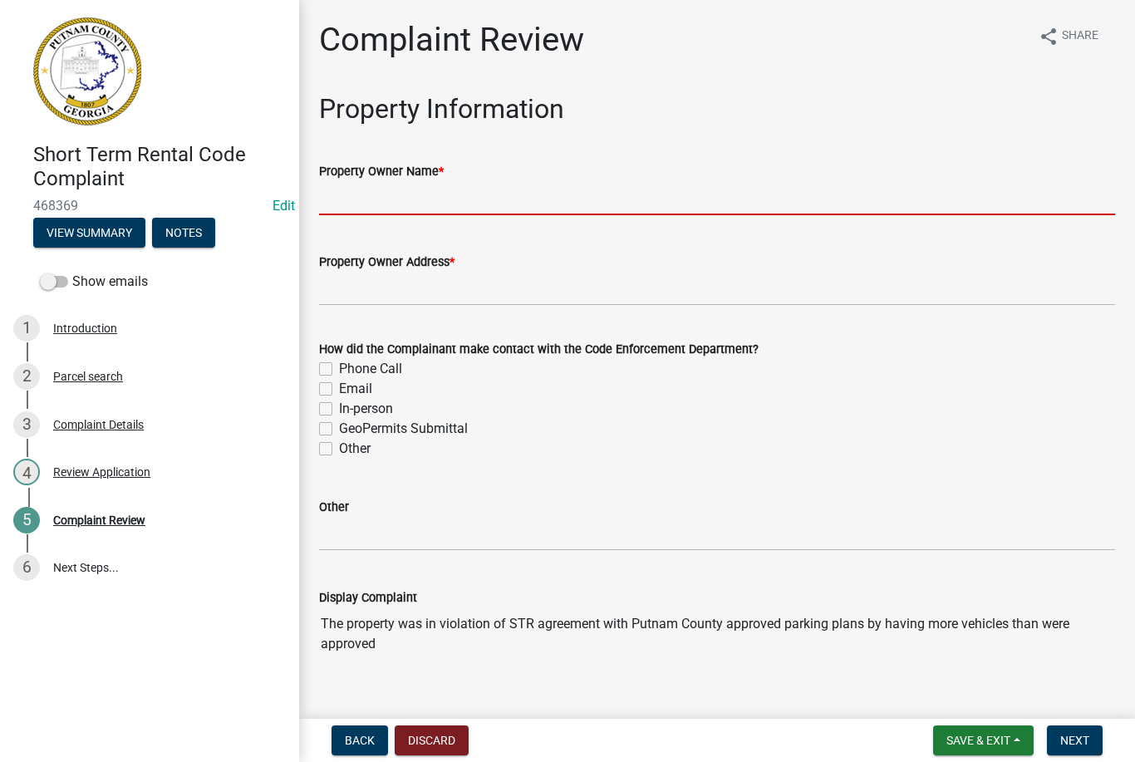
click at [485, 181] on input "Property Owner Name *" at bounding box center [717, 198] width 796 height 34
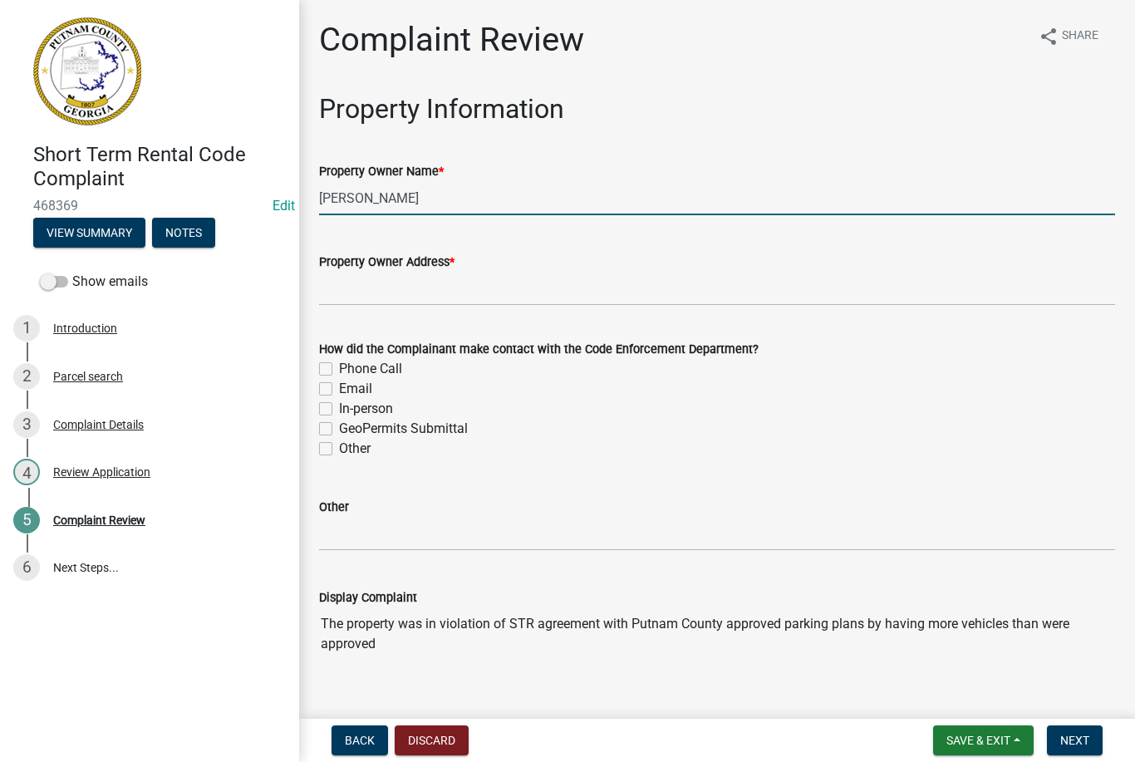
type input "[PERSON_NAME]"
click at [372, 297] on input "Property Owner Address *" at bounding box center [717, 289] width 796 height 34
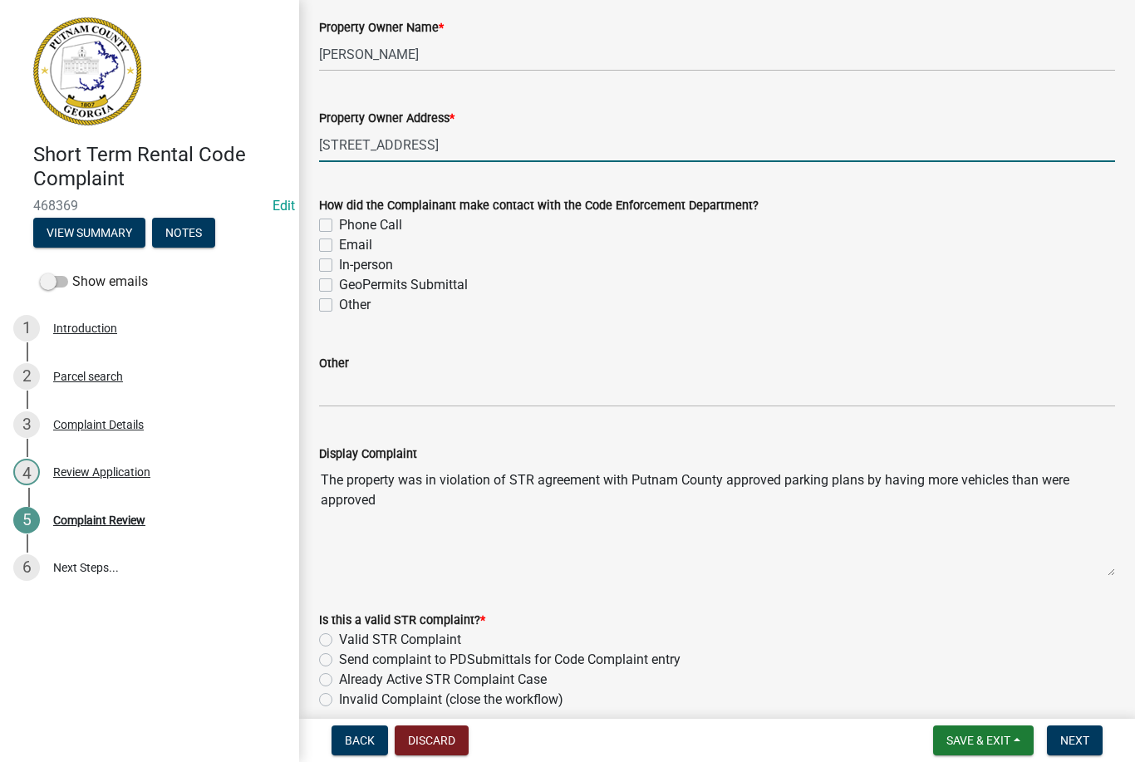
scroll to position [130, 0]
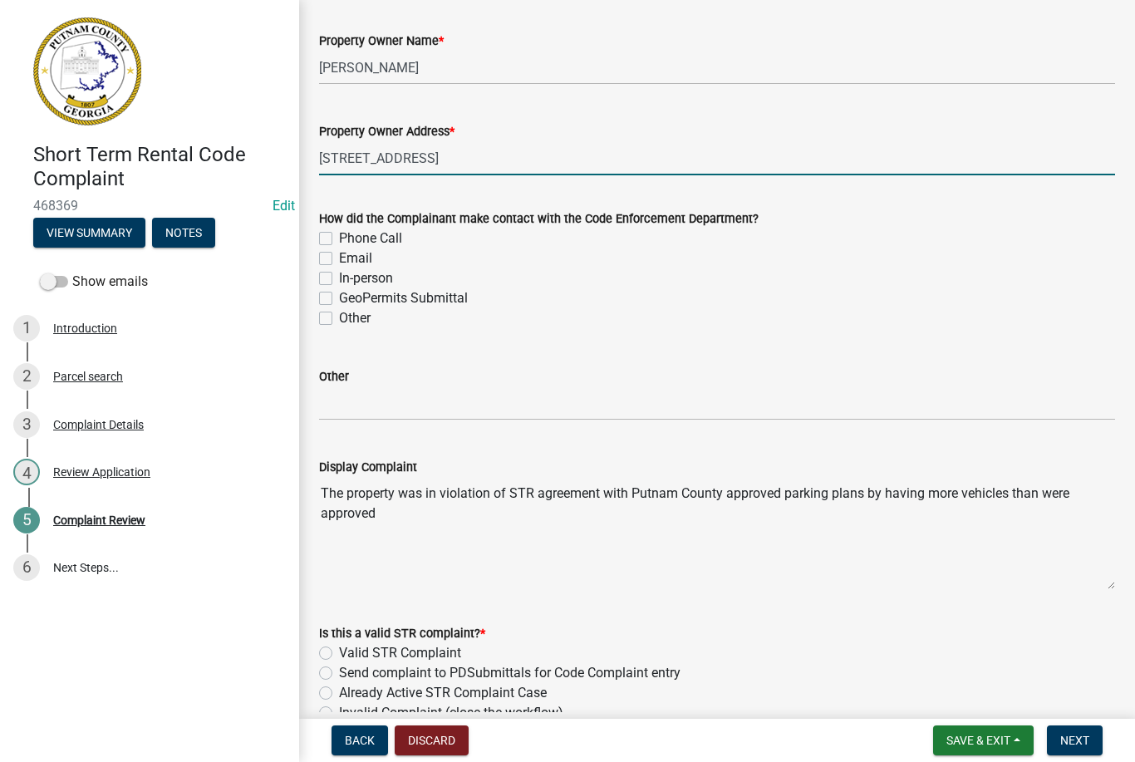
type input "[STREET_ADDRESS]"
click at [339, 284] on label "In-person" at bounding box center [366, 278] width 54 height 20
click at [339, 279] on input "In-person" at bounding box center [344, 273] width 11 height 11
checkbox input "true"
checkbox input "false"
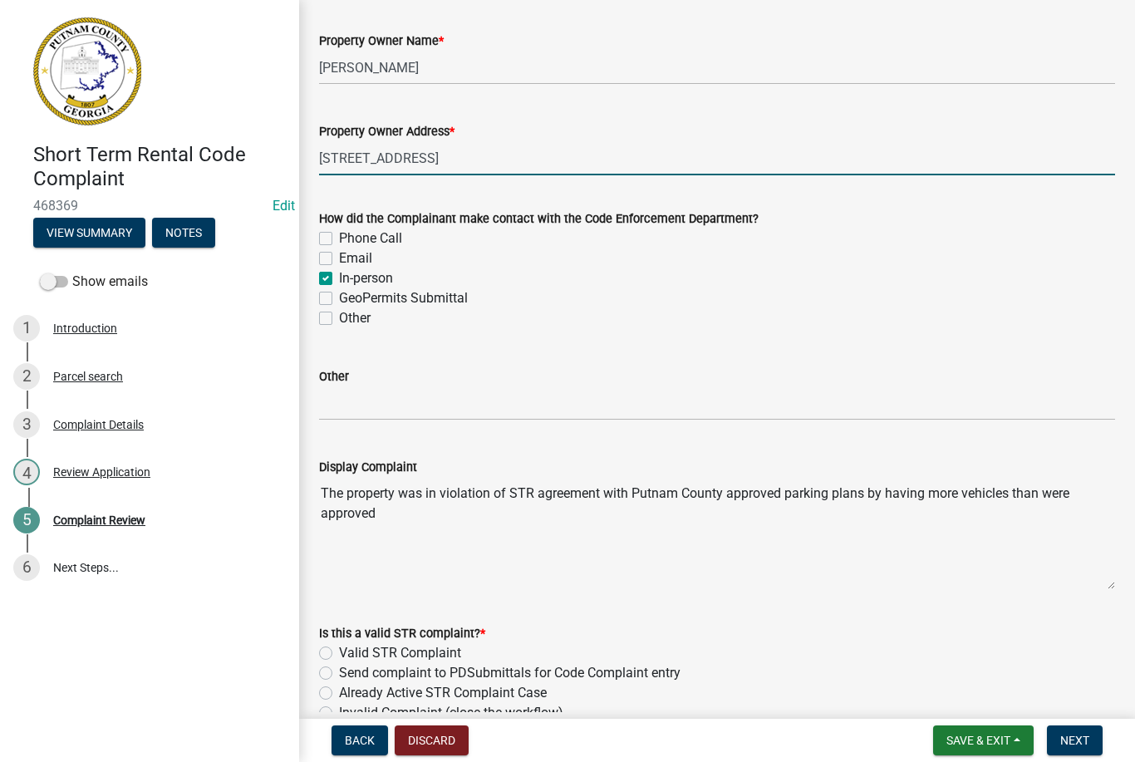
checkbox input "false"
checkbox input "true"
checkbox input "false"
click at [339, 293] on label "GeoPermits Submittal" at bounding box center [403, 298] width 129 height 20
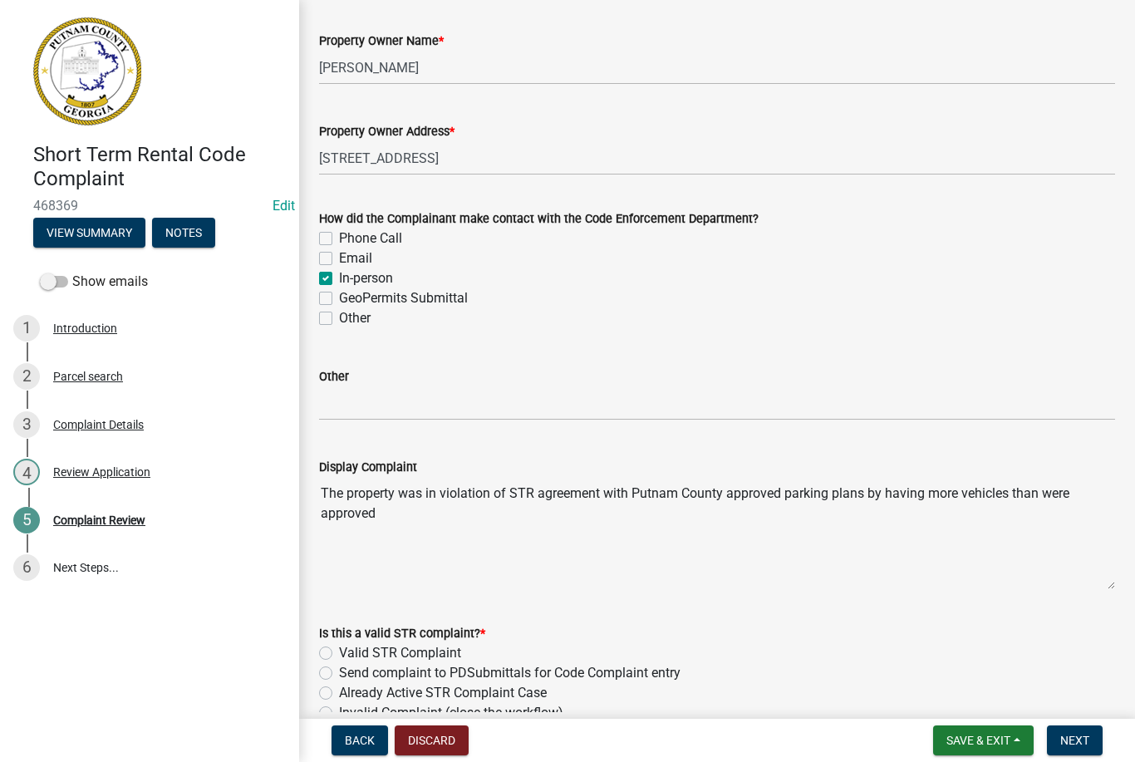
click at [339, 293] on input "GeoPermits Submittal" at bounding box center [344, 293] width 11 height 11
checkbox input "true"
checkbox input "false"
checkbox input "true"
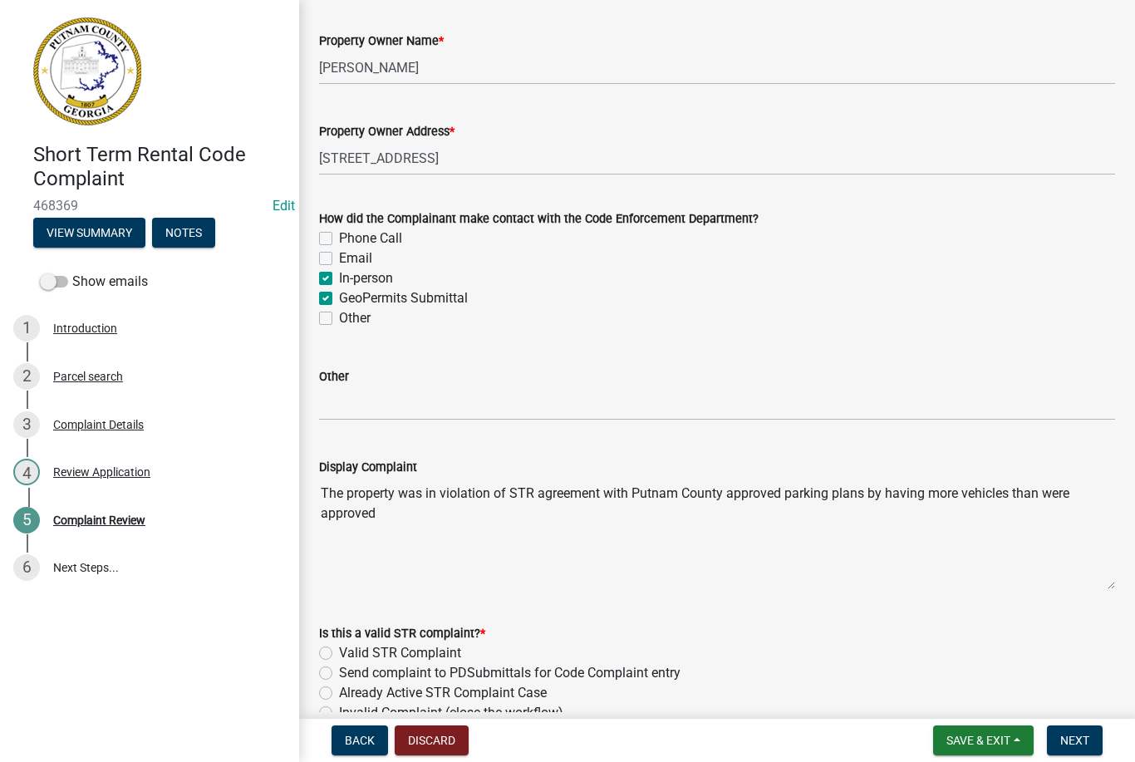
checkbox input "true"
click at [339, 314] on label "Other" at bounding box center [355, 318] width 32 height 20
click at [339, 314] on input "Other" at bounding box center [344, 313] width 11 height 11
checkbox input "true"
checkbox input "false"
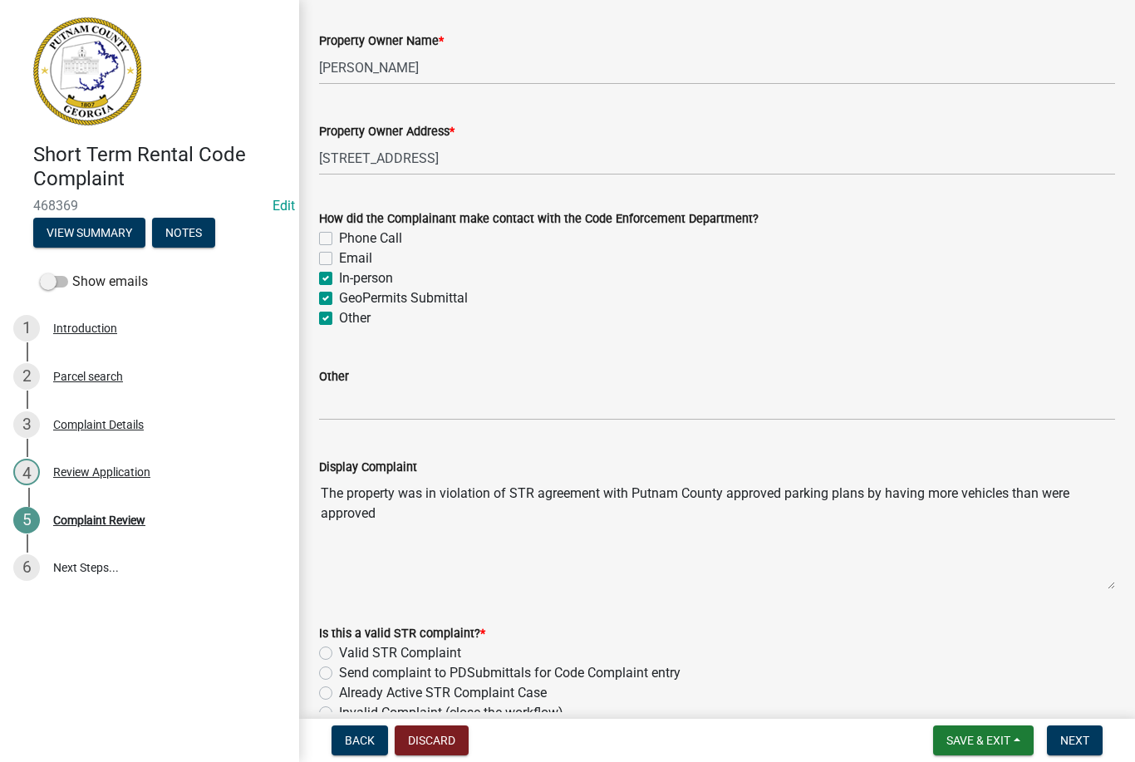
checkbox input "false"
checkbox input "true"
click at [339, 263] on label "Email" at bounding box center [355, 258] width 33 height 20
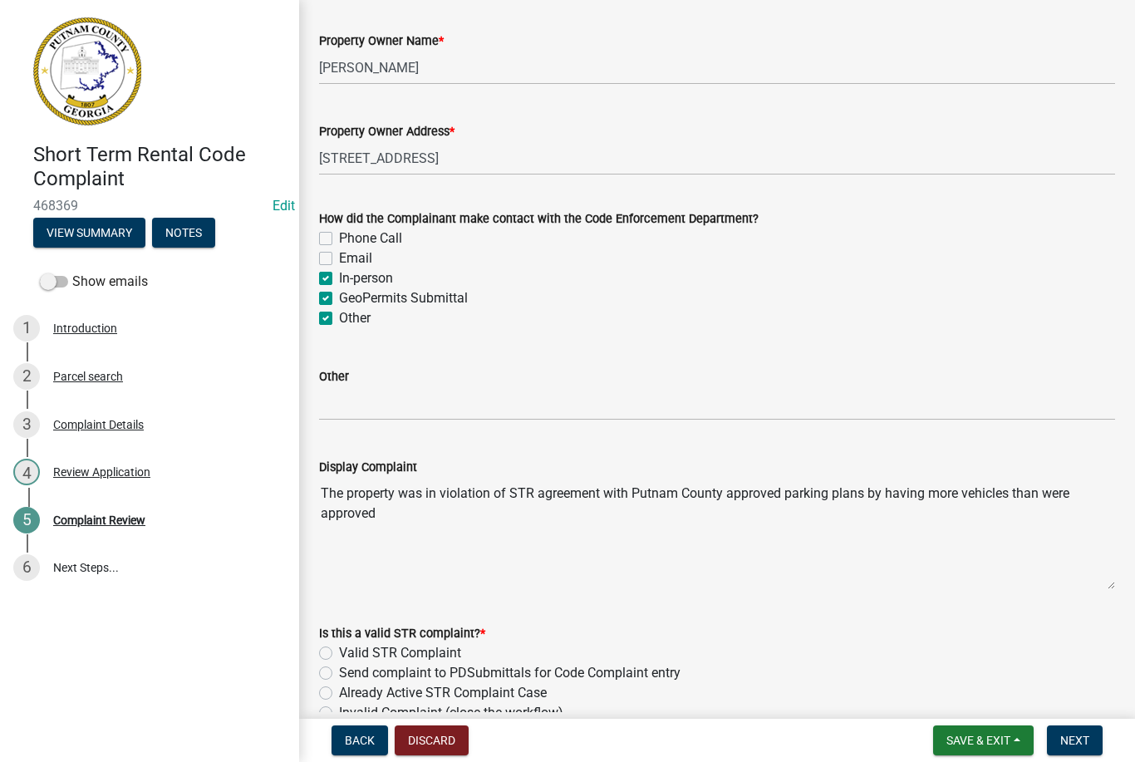
click at [339, 259] on input "Email" at bounding box center [344, 253] width 11 height 11
checkbox input "true"
checkbox input "false"
checkbox input "true"
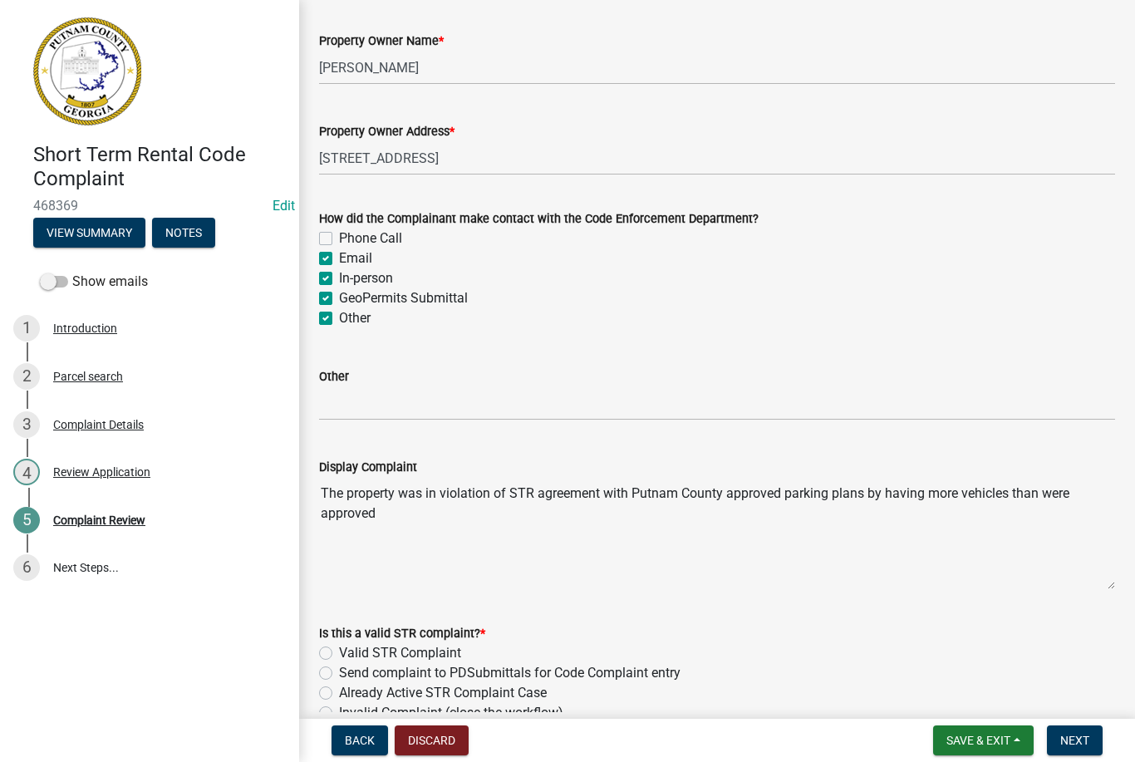
checkbox input "true"
click at [339, 263] on label "Email" at bounding box center [355, 258] width 33 height 20
click at [339, 259] on input "Email" at bounding box center [344, 253] width 11 height 11
checkbox input "false"
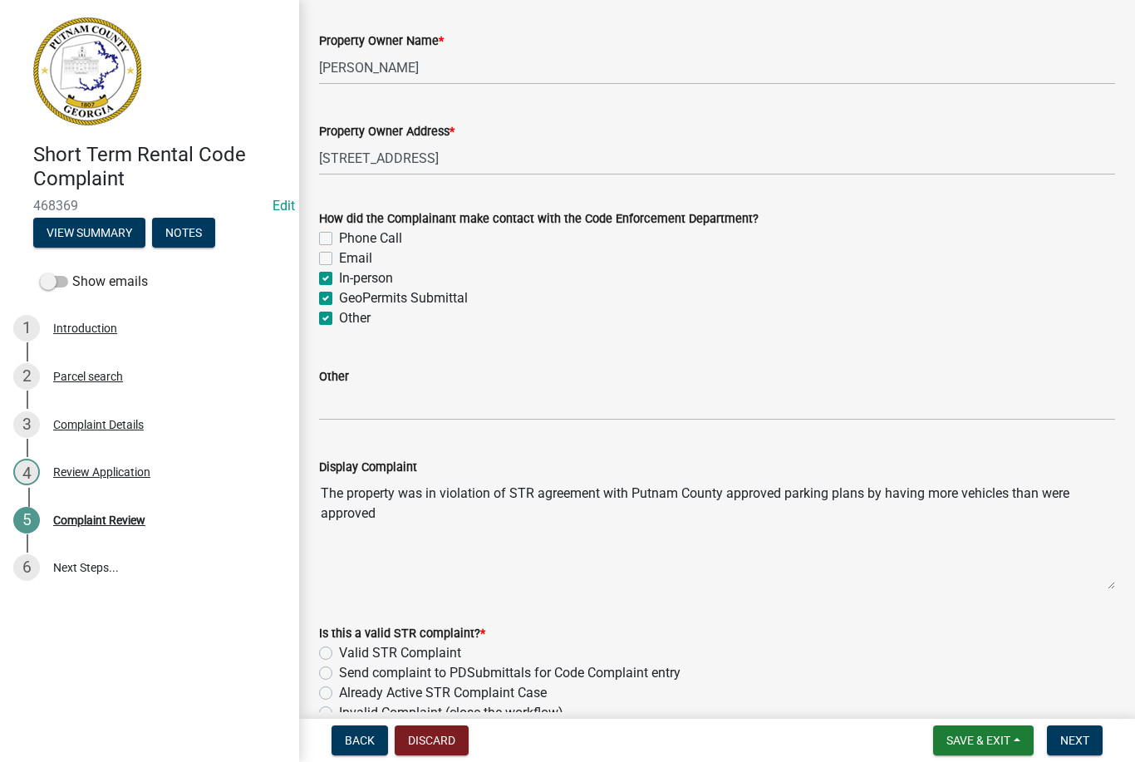
checkbox input "false"
checkbox input "true"
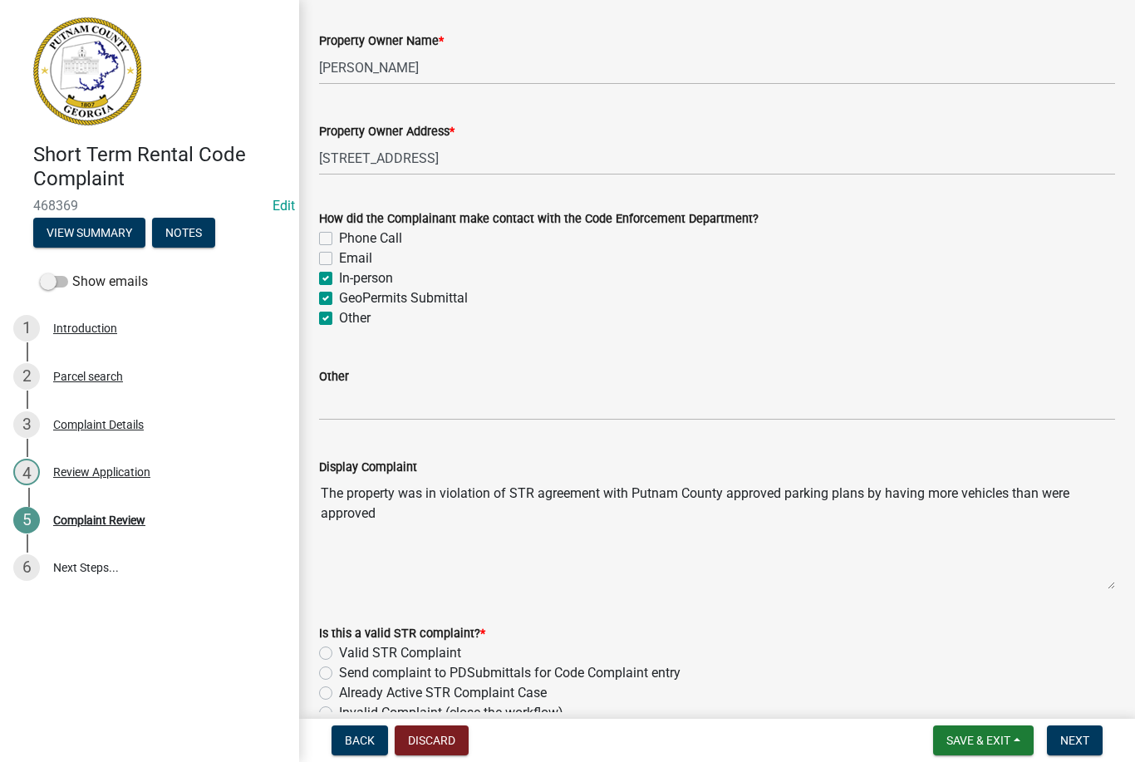
click at [339, 277] on label "In-person" at bounding box center [366, 278] width 54 height 20
click at [339, 277] on input "In-person" at bounding box center [344, 273] width 11 height 11
checkbox input "false"
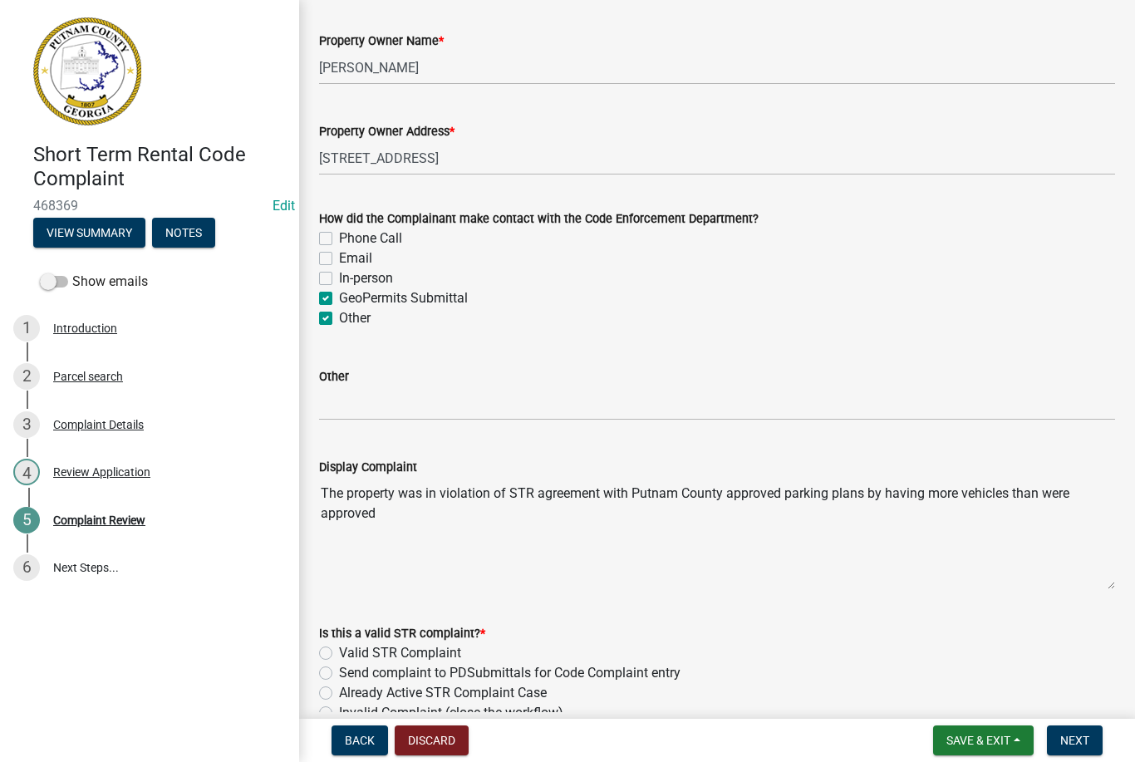
checkbox input "false"
checkbox input "true"
click at [339, 283] on label "In-person" at bounding box center [366, 278] width 54 height 20
click at [339, 279] on input "In-person" at bounding box center [344, 273] width 11 height 11
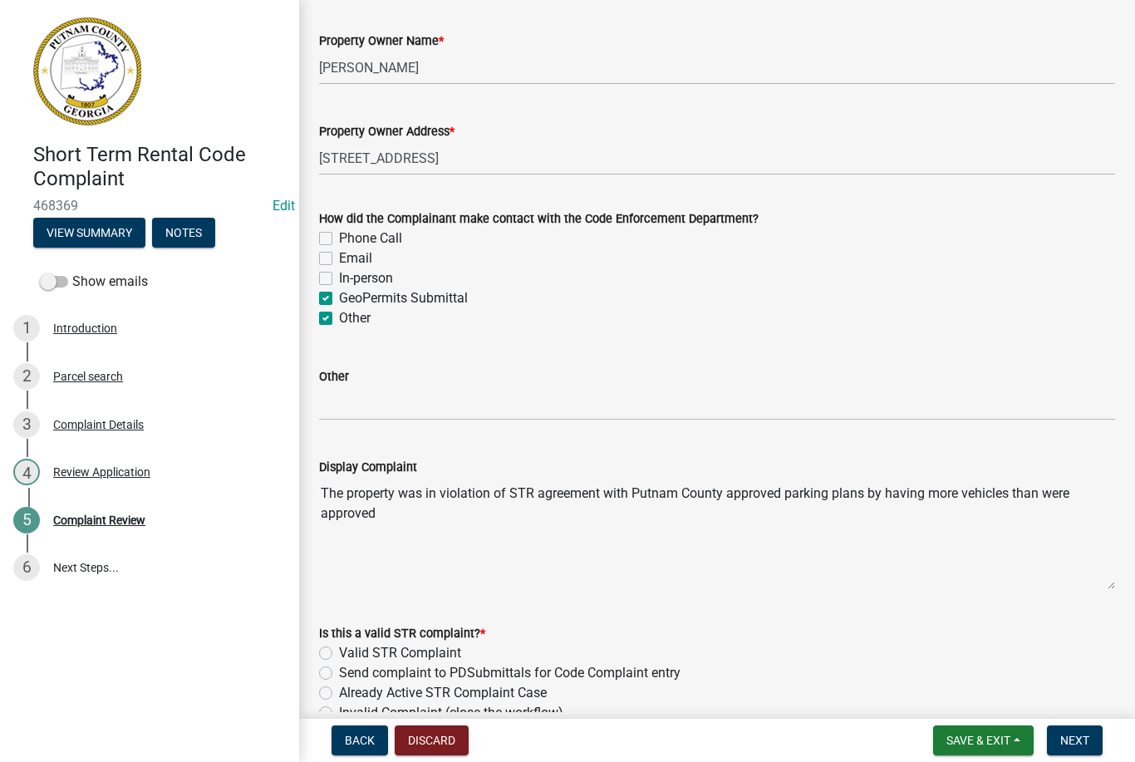
checkbox input "true"
checkbox input "false"
checkbox input "true"
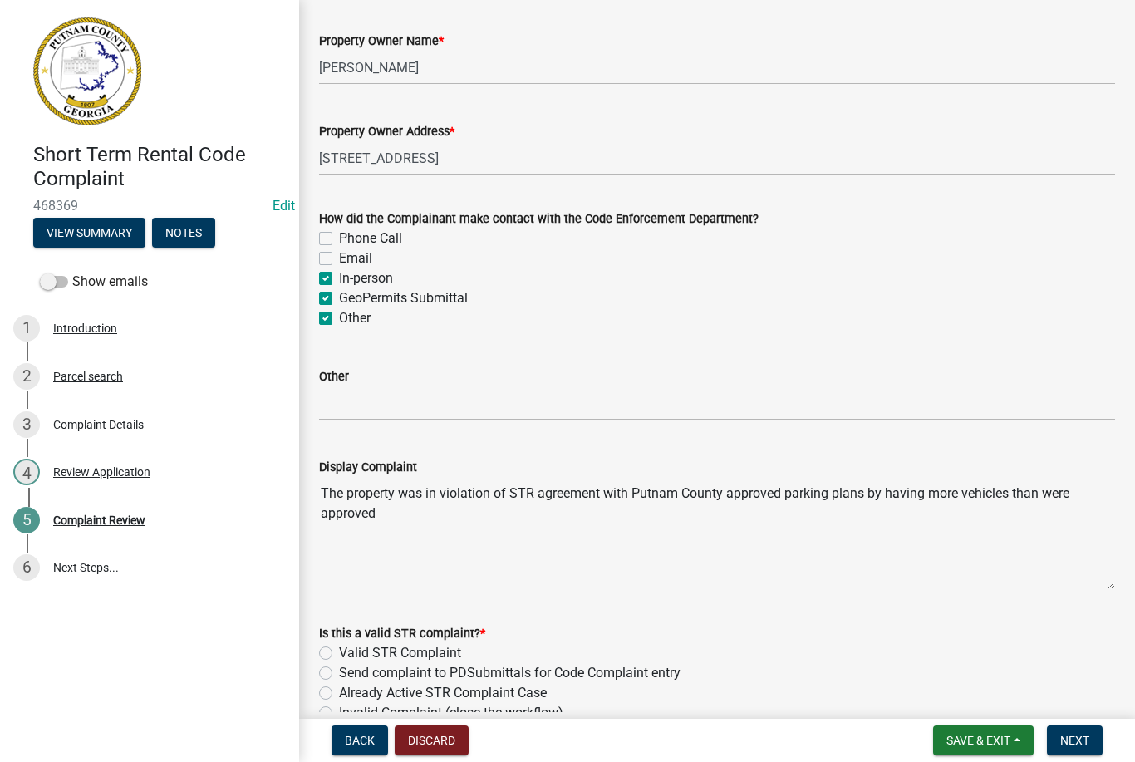
checkbox input "true"
click at [339, 273] on label "In-person" at bounding box center [366, 278] width 54 height 20
click at [339, 273] on input "In-person" at bounding box center [344, 273] width 11 height 11
checkbox input "false"
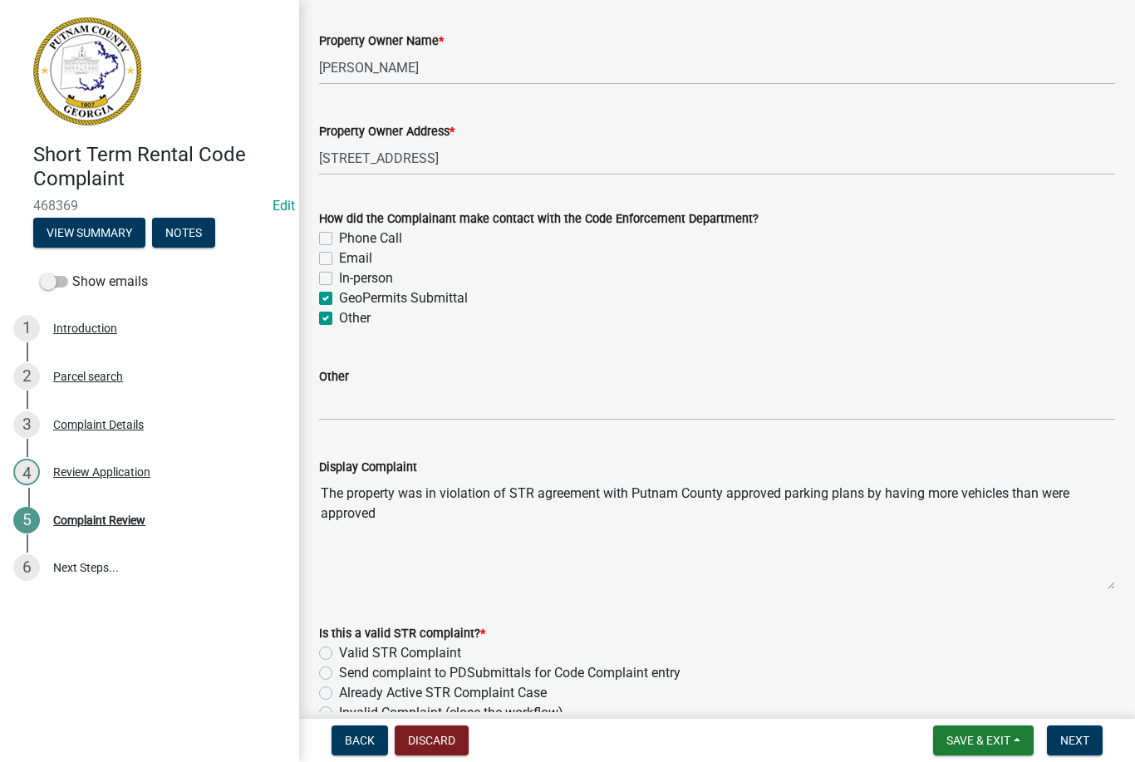
checkbox input "false"
checkbox input "true"
click at [339, 298] on label "GeoPermits Submittal" at bounding box center [403, 298] width 129 height 20
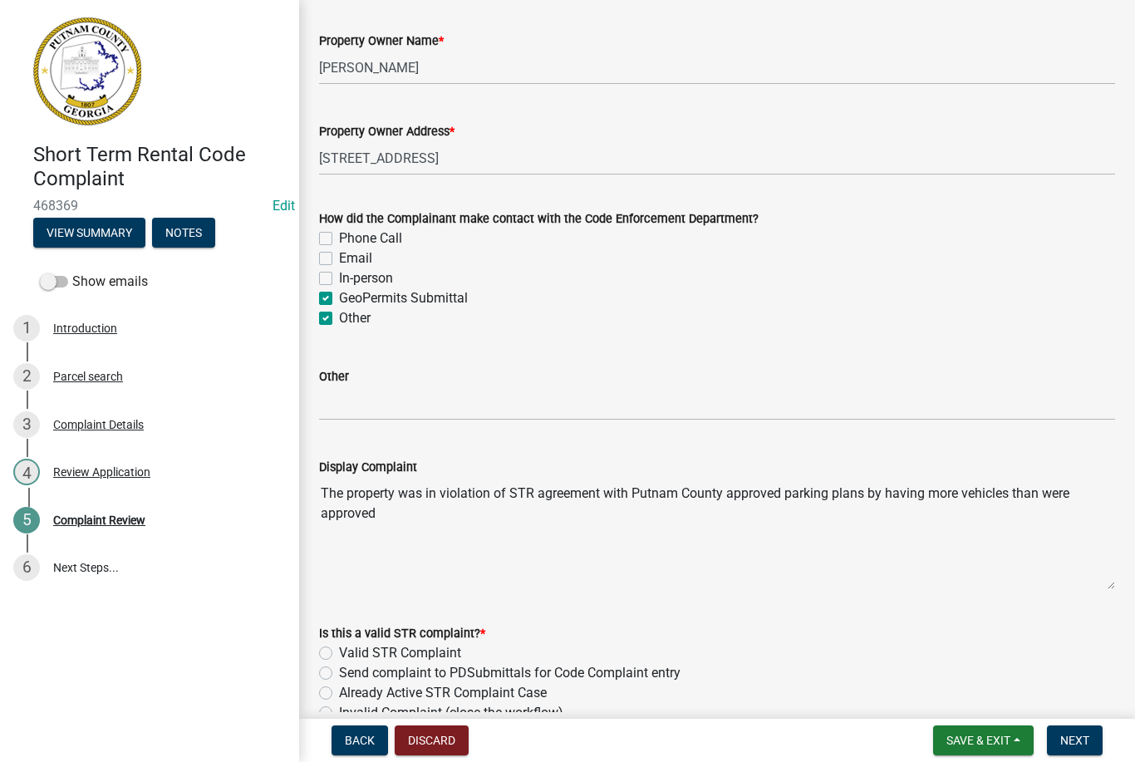
click at [339, 298] on input "GeoPermits Submittal" at bounding box center [344, 293] width 11 height 11
checkbox input "false"
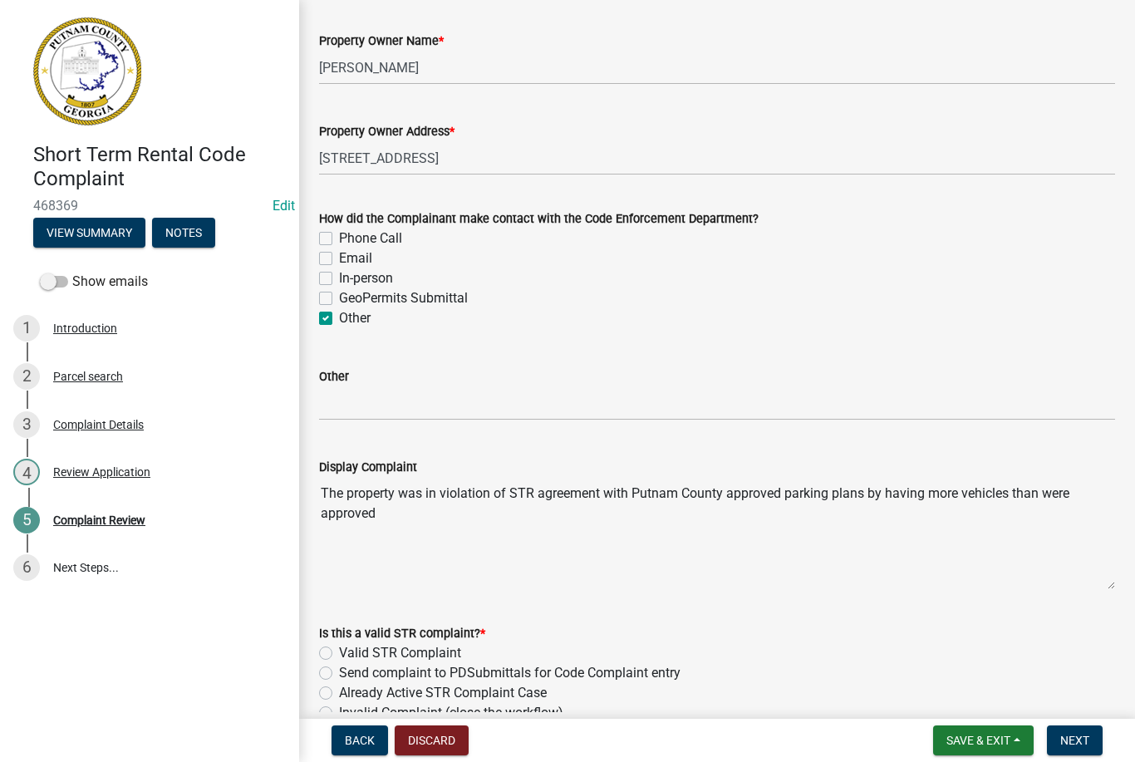
checkbox input "false"
checkbox input "true"
click at [401, 412] on input "Other" at bounding box center [717, 403] width 796 height 34
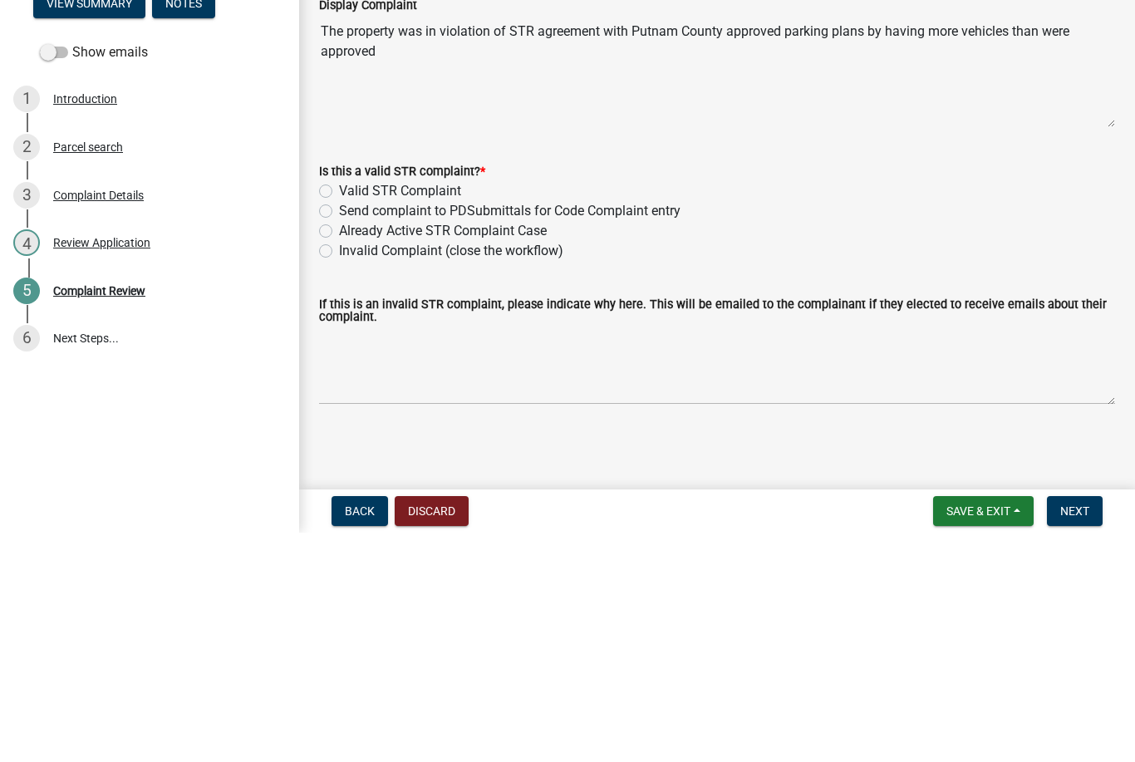
scroll to position [363, 0]
type input "STR officer on patrol"
click at [339, 411] on label "Valid STR Complaint" at bounding box center [400, 421] width 122 height 20
click at [339, 411] on input "Valid STR Complaint" at bounding box center [344, 416] width 11 height 11
radio input "true"
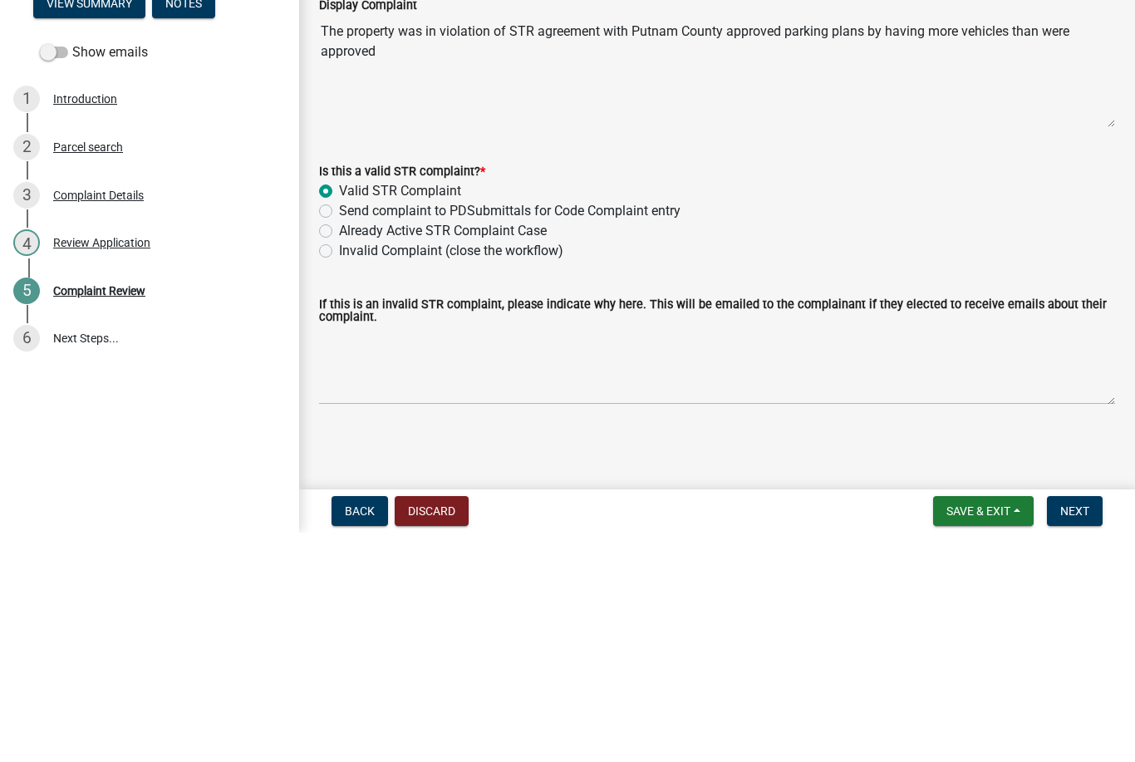
click at [339, 455] on label "Already Active STR Complaint Case" at bounding box center [443, 460] width 208 height 20
click at [339, 455] on input "Already Active STR Complaint Case" at bounding box center [344, 455] width 11 height 11
radio input "true"
click at [1089, 727] on button "Next" at bounding box center [1075, 741] width 56 height 30
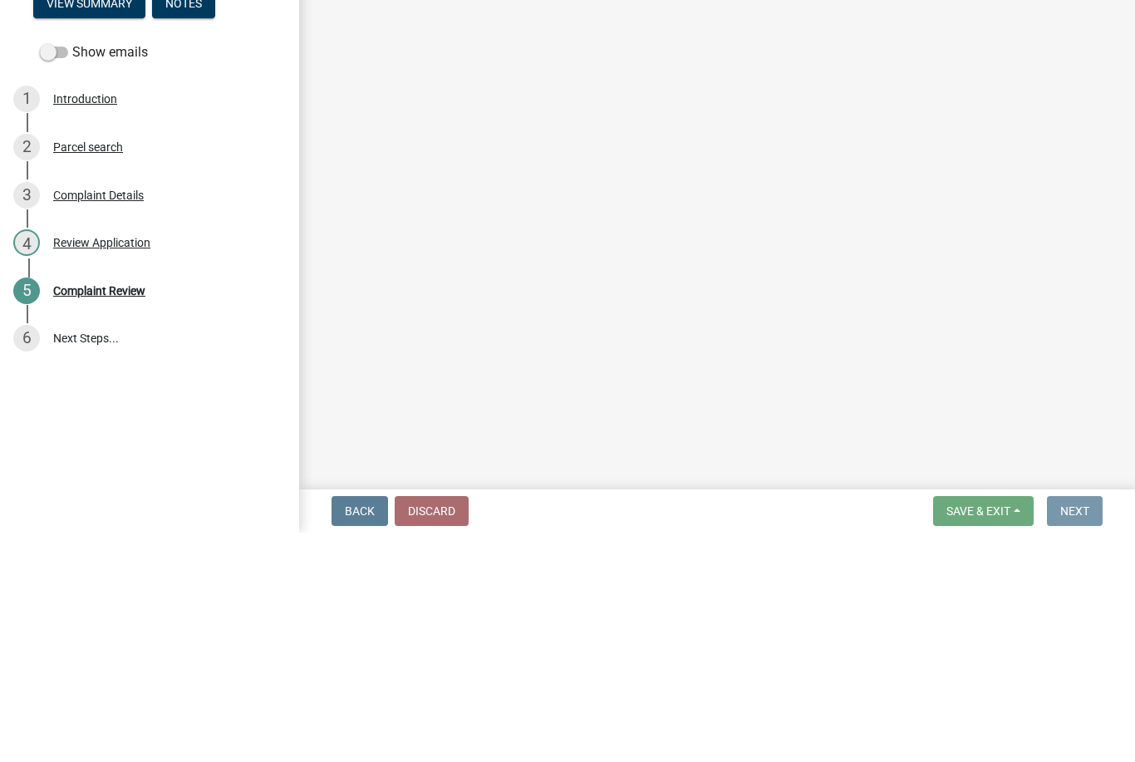
scroll to position [0, 0]
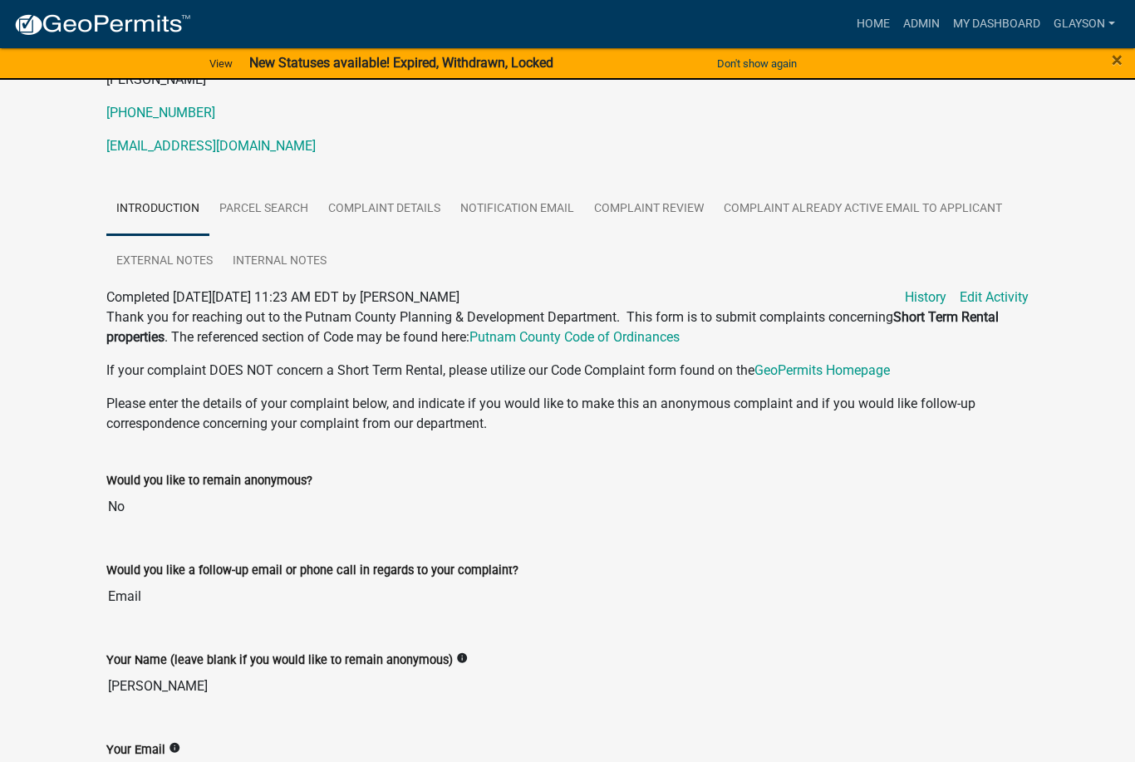
scroll to position [212, 0]
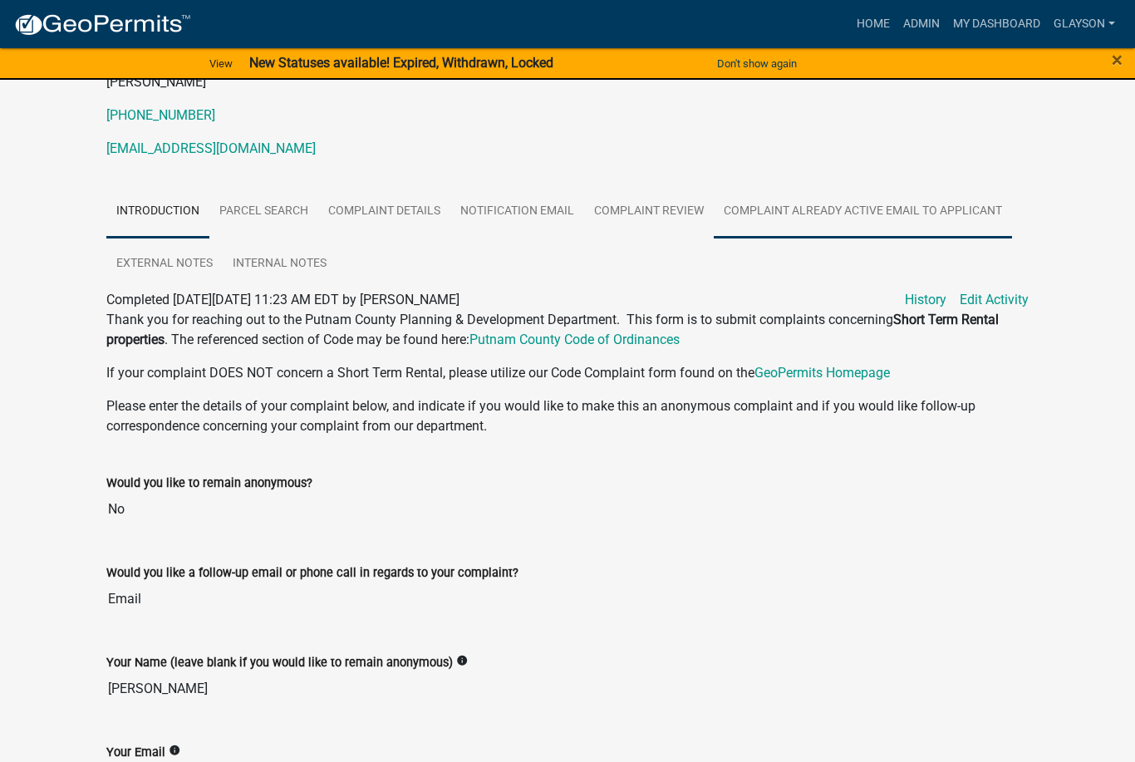
click at [820, 198] on link "Complaint Already Active Email to Applicant" at bounding box center [863, 211] width 298 height 53
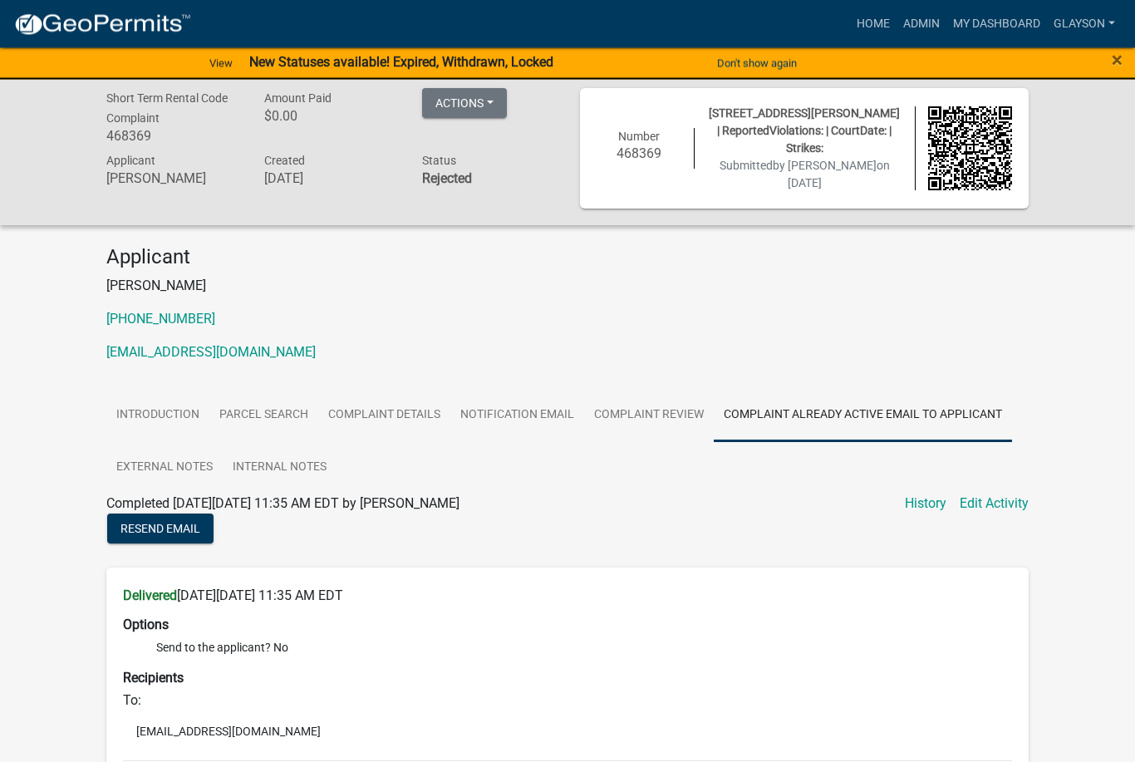
scroll to position [0, 0]
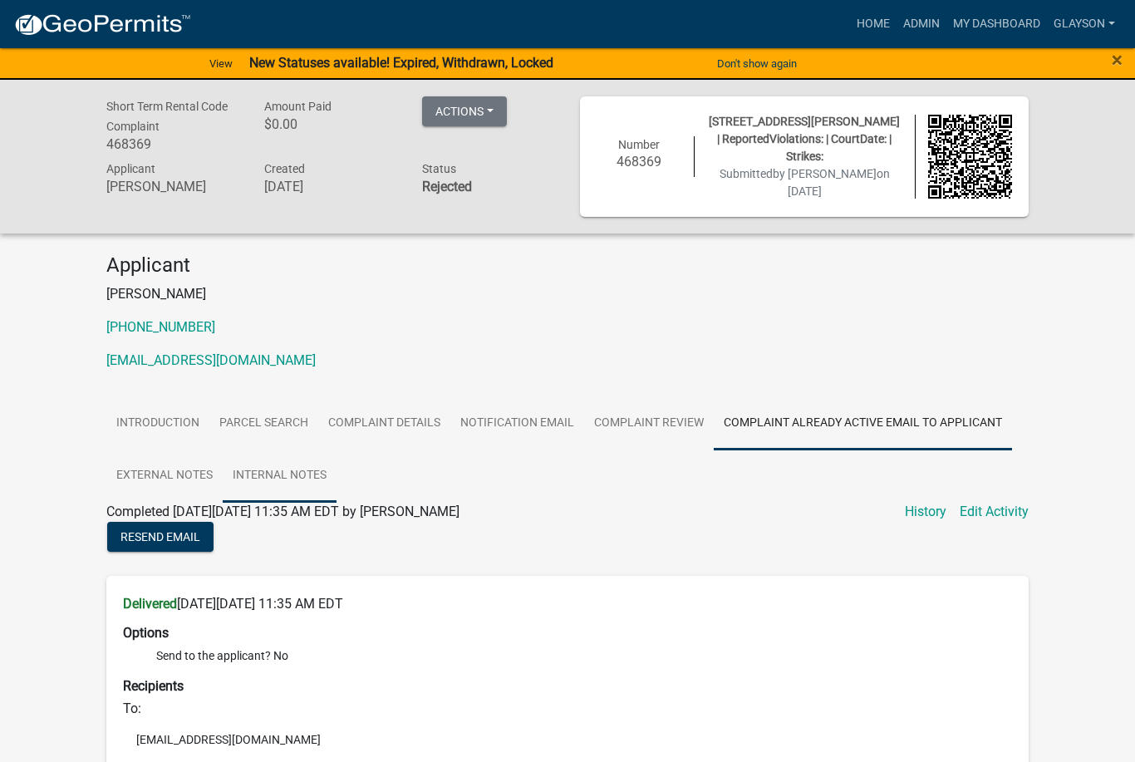
click at [292, 465] on link "Internal Notes" at bounding box center [280, 476] width 114 height 53
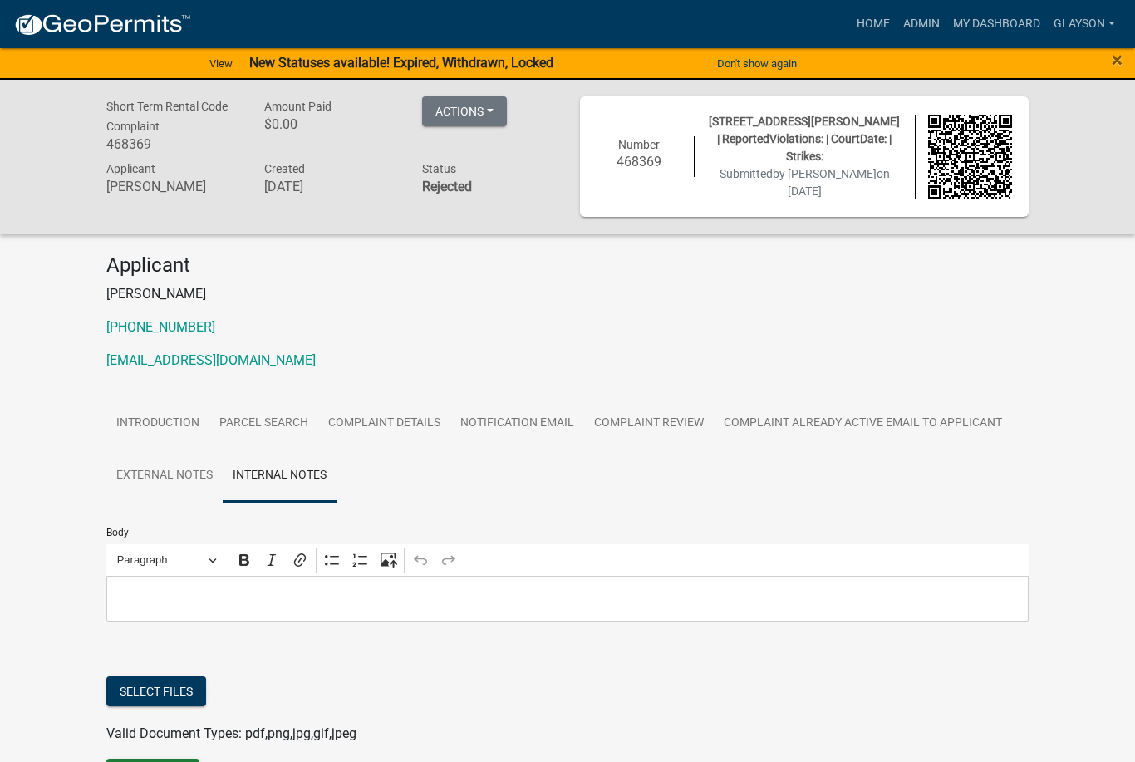
click at [327, 602] on p "Editor editing area: main. Press ⌥0 for help." at bounding box center [568, 599] width 905 height 20
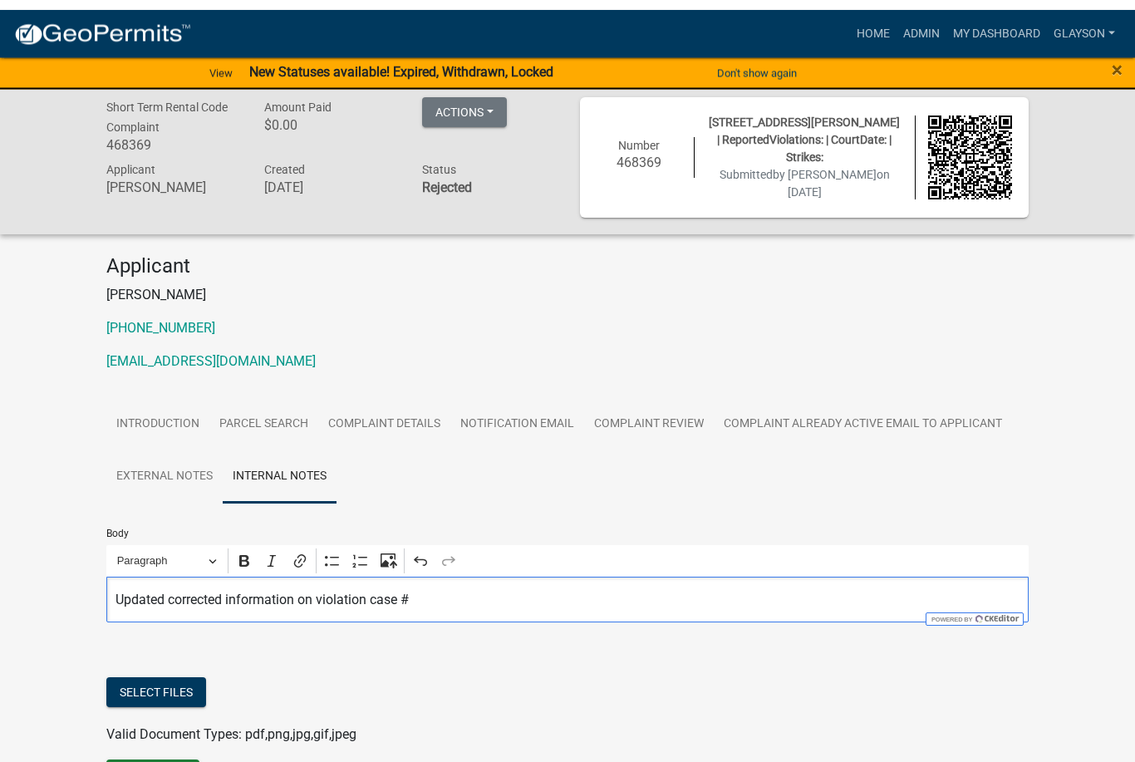
scroll to position [98, 0]
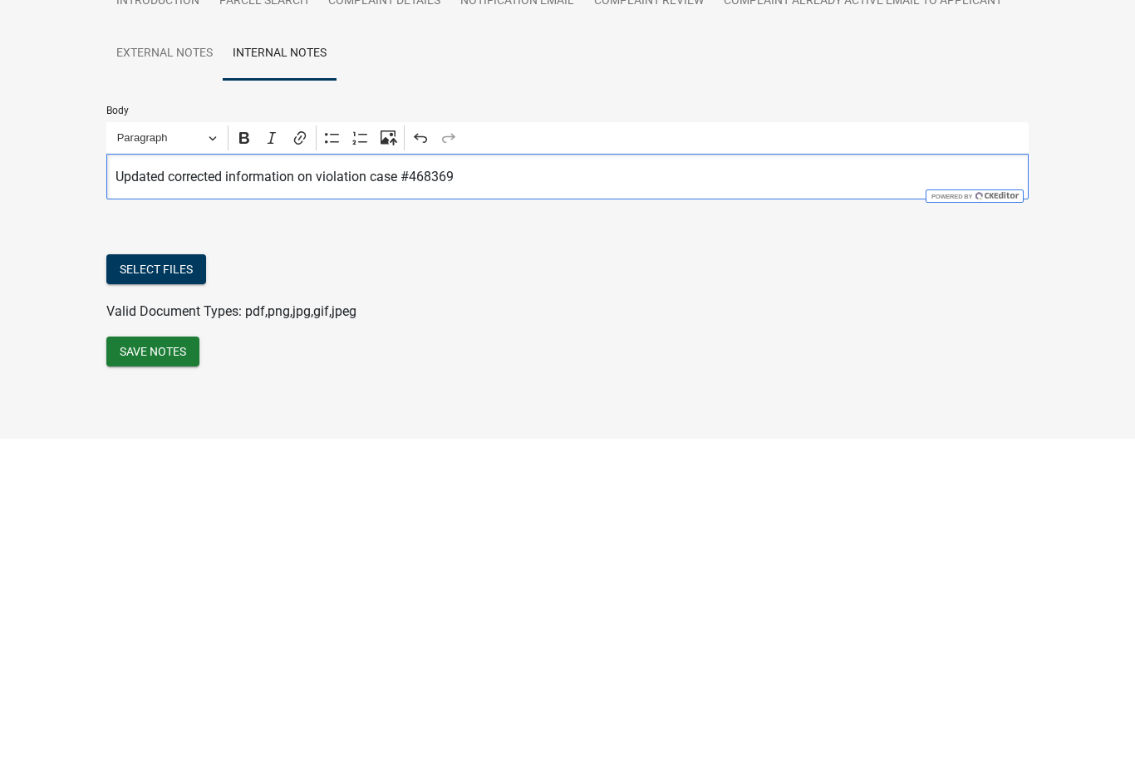
click at [165, 578] on button "Select files" at bounding box center [156, 593] width 100 height 30
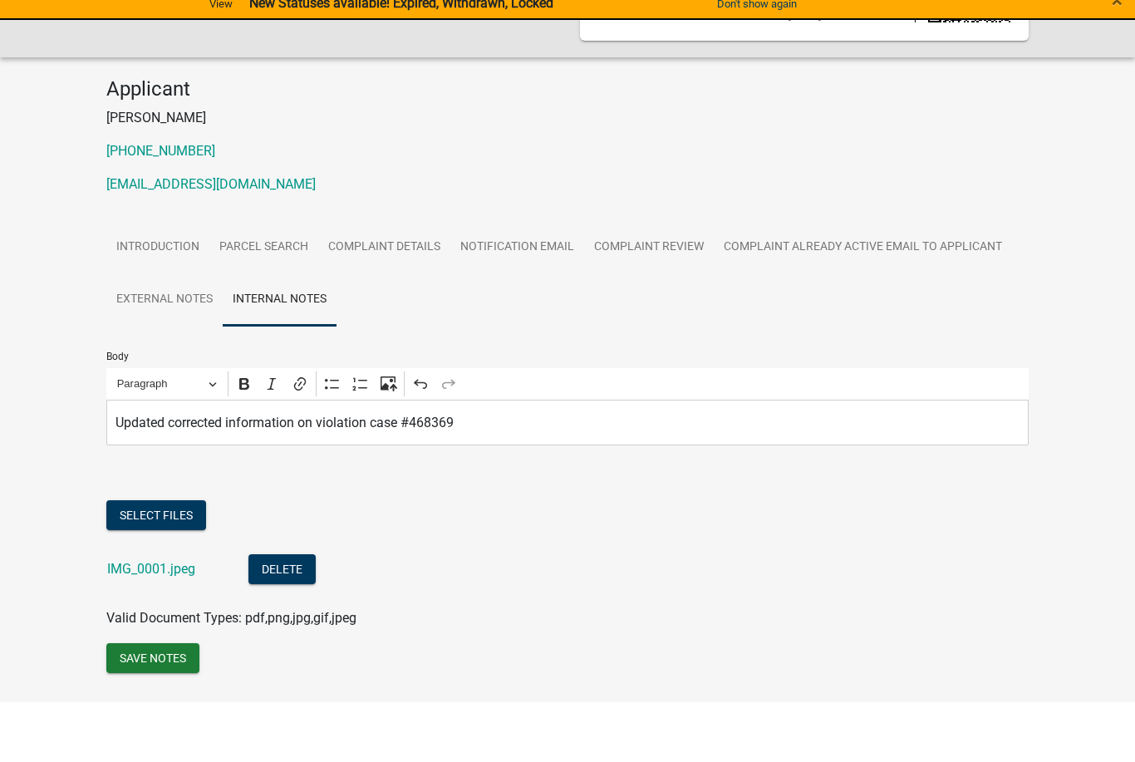
scroll to position [159, 0]
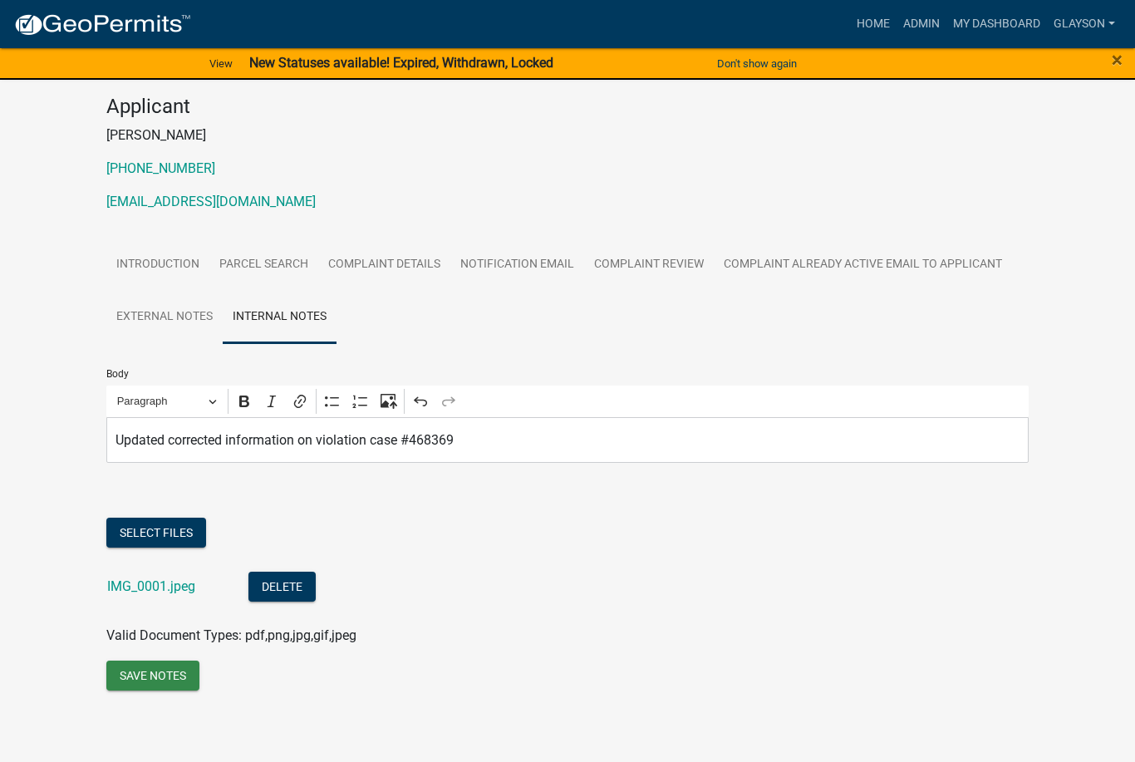
click at [167, 669] on button "Save Notes" at bounding box center [152, 676] width 93 height 30
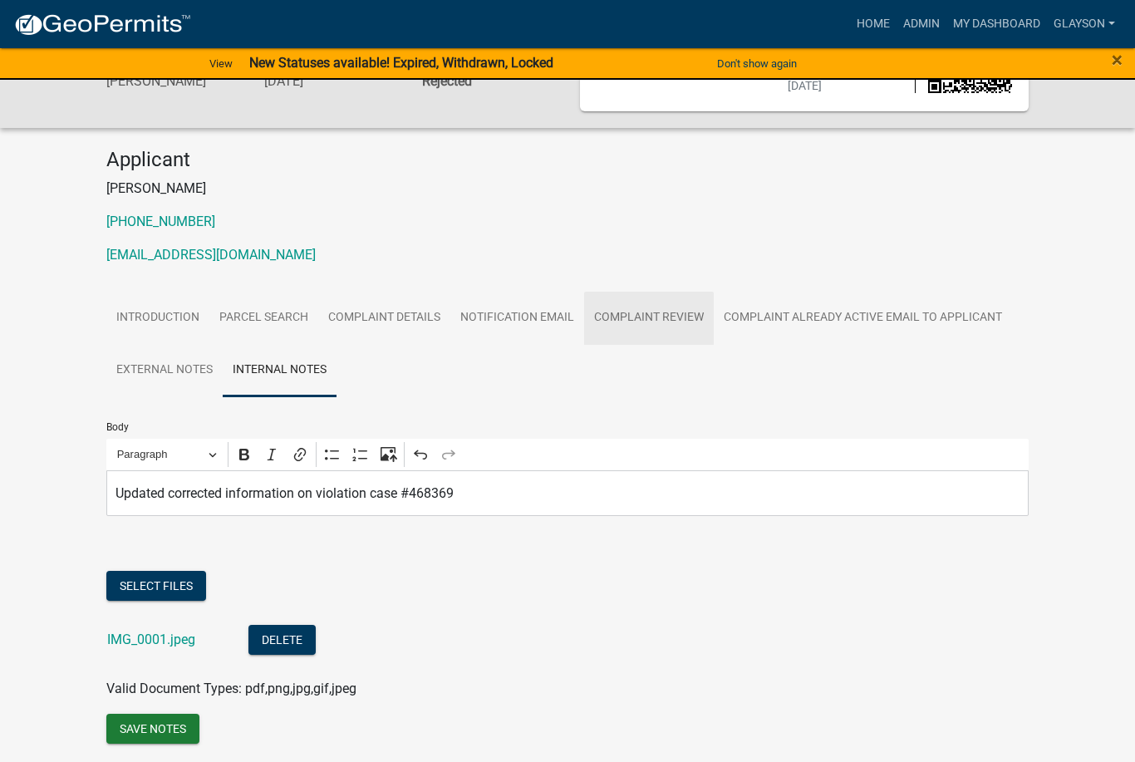
scroll to position [0, 0]
